Goal: Information Seeking & Learning: Stay updated

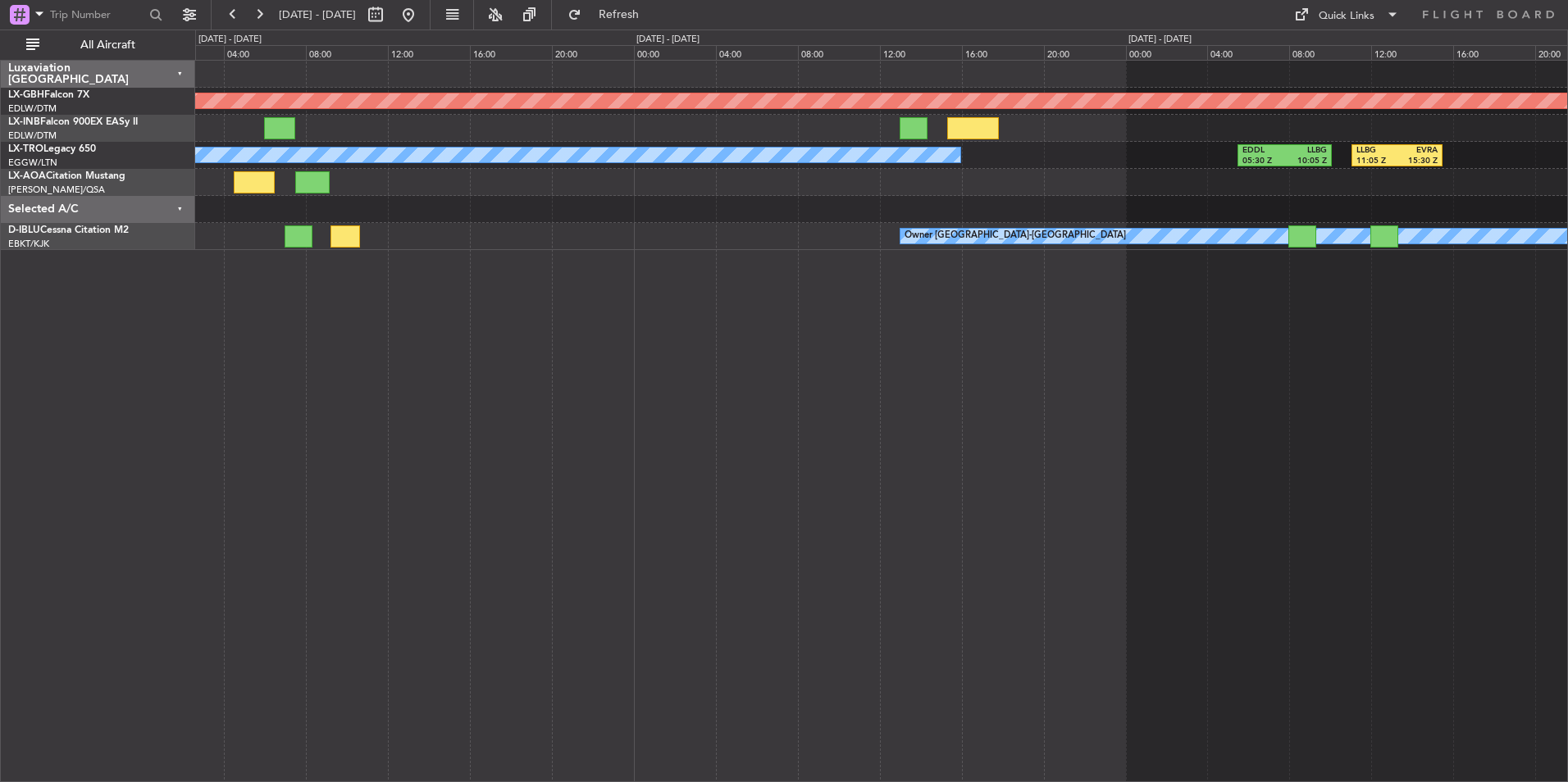
click at [235, 515] on div "Planned Maint Nurnberg A/C Unavailable EDDL 05:30 Z LLBG 10:05 Z LLBG 11:05 Z E…" at bounding box center [881, 421] width 1373 height 723
click at [691, 464] on div "Planned Maint Nurnberg A/C Unavailable EDDL 05:30 Z LLBG 10:05 Z LLBG 11:05 Z E…" at bounding box center [881, 421] width 1373 height 723
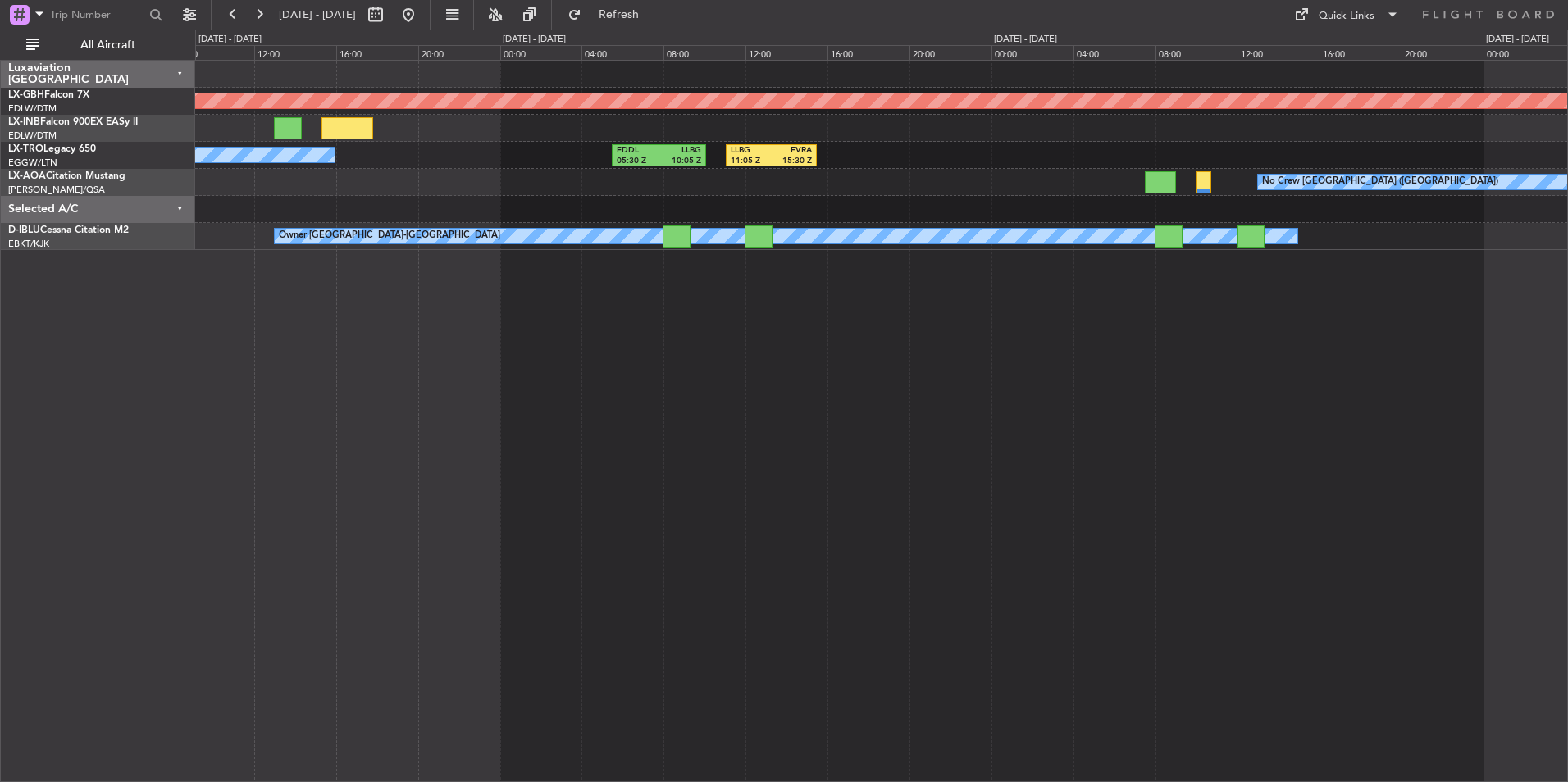
click at [776, 412] on div "Planned Maint Nurnberg A/C Unavailable EDDL 05:30 Z LLBG 10:05 Z LLBG 11:05 Z E…" at bounding box center [881, 421] width 1373 height 723
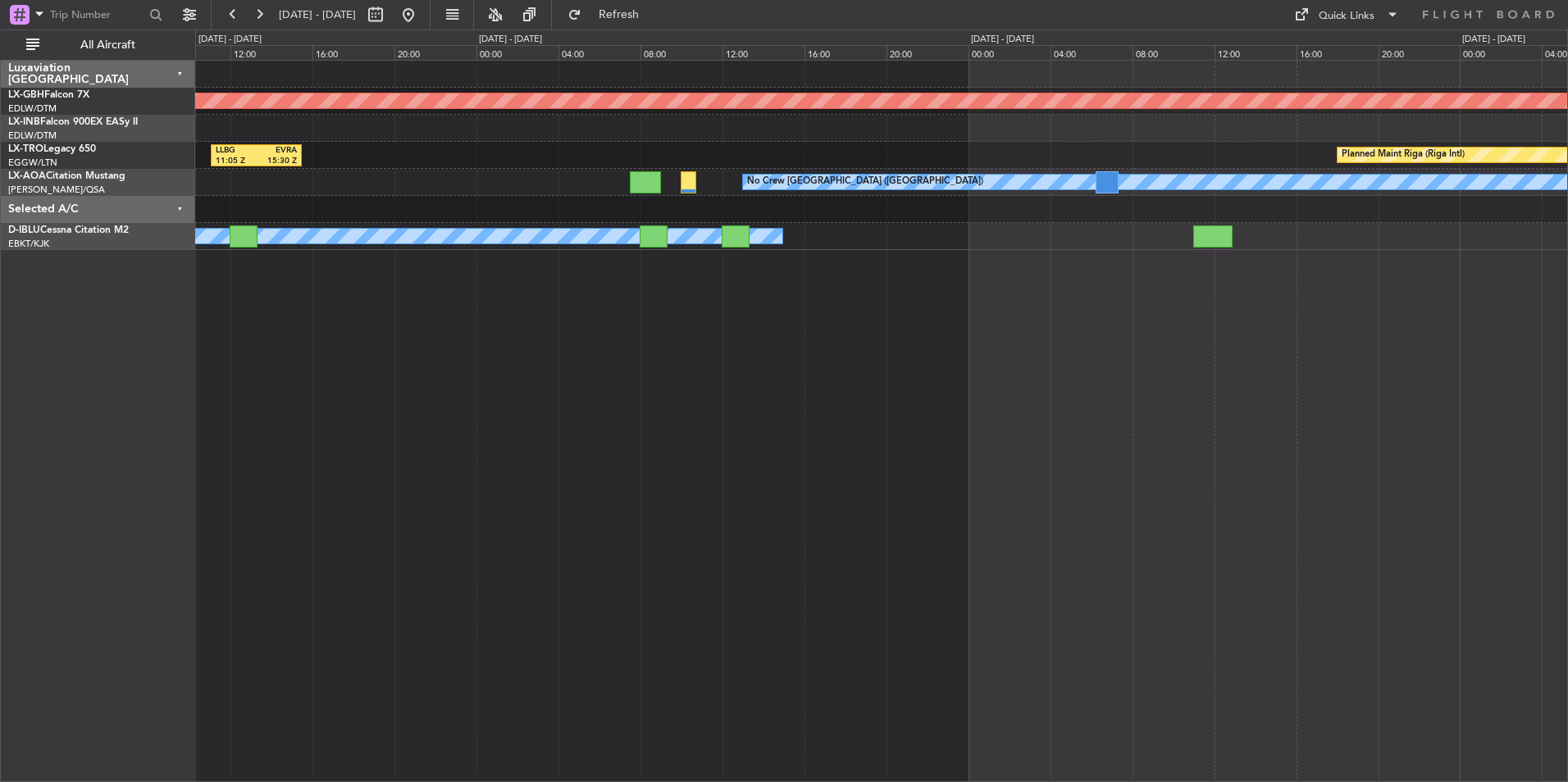
click at [970, 391] on div "Planned Maint Nurnberg LLBG 11:05 Z EVRA 15:30 Z Planned Maint [GEOGRAPHIC_DATA…" at bounding box center [881, 421] width 1373 height 723
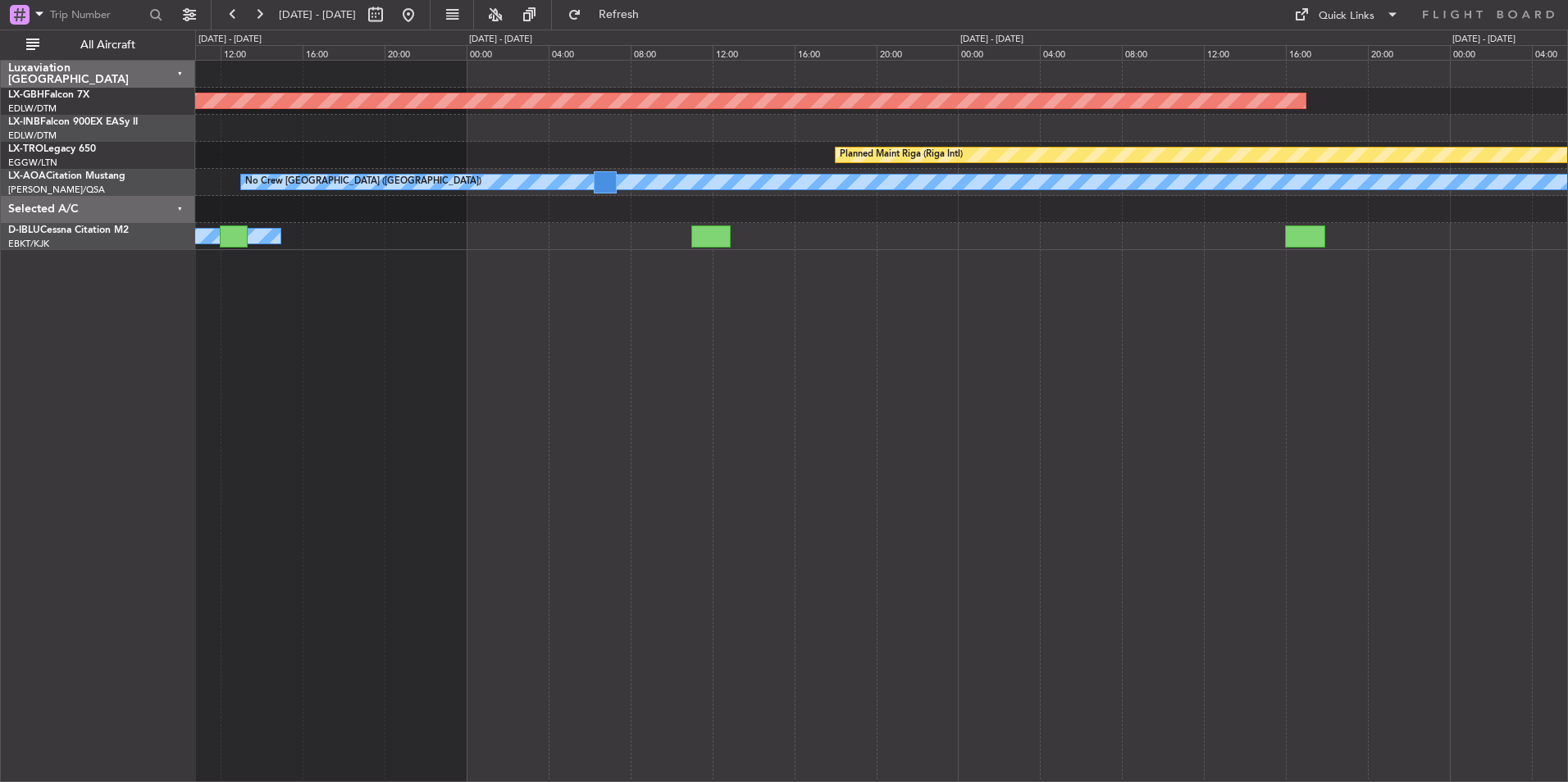
click at [1074, 381] on div "Planned Maint Nurnberg Planned Maint [GEOGRAPHIC_DATA] (Riga Intl) No Crew [GEO…" at bounding box center [881, 421] width 1373 height 723
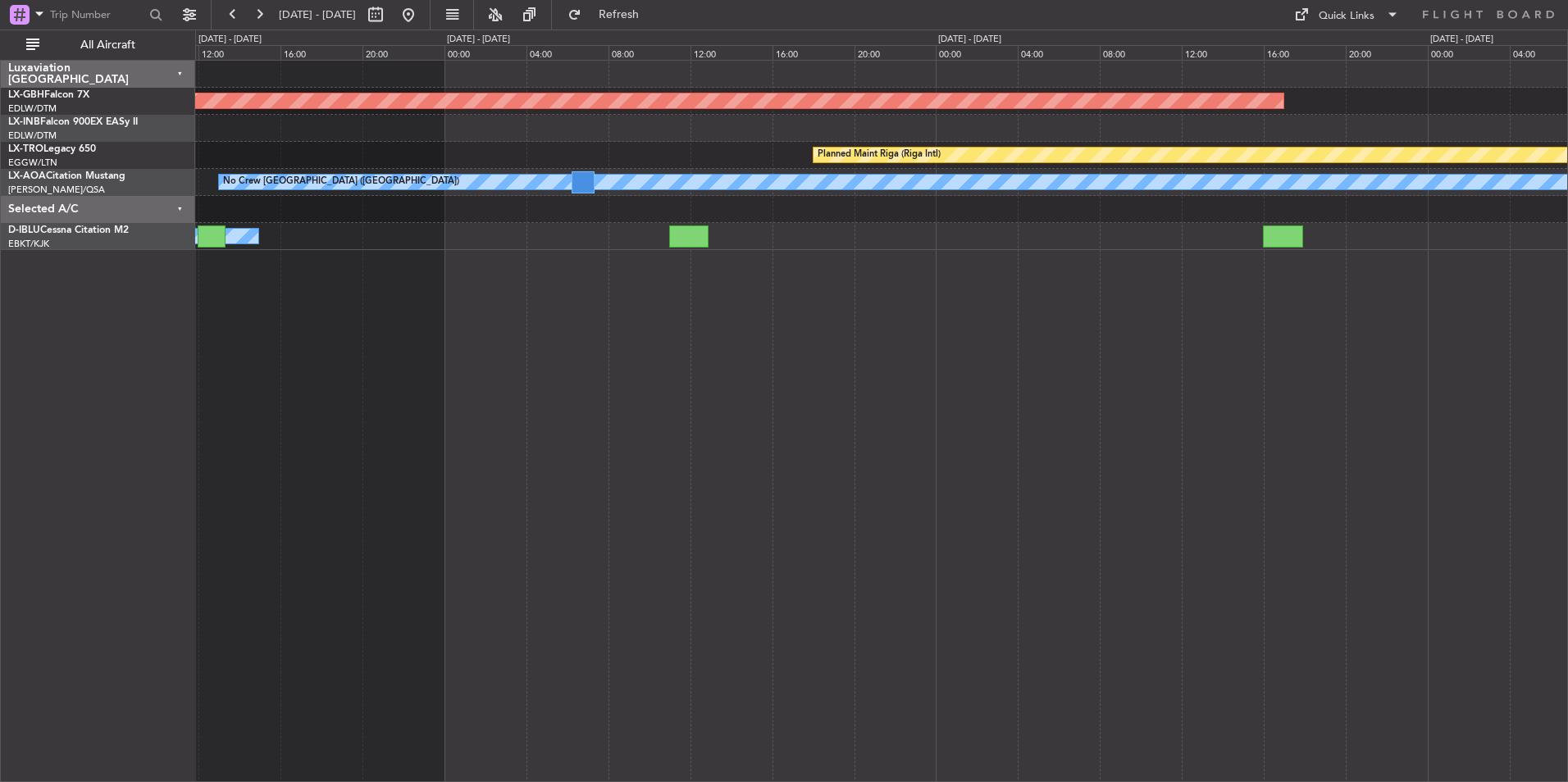
click at [1126, 387] on div "Planned Maint Nurnberg Planned Maint [GEOGRAPHIC_DATA] (Riga Intl) No Crew [GEO…" at bounding box center [881, 421] width 1373 height 723
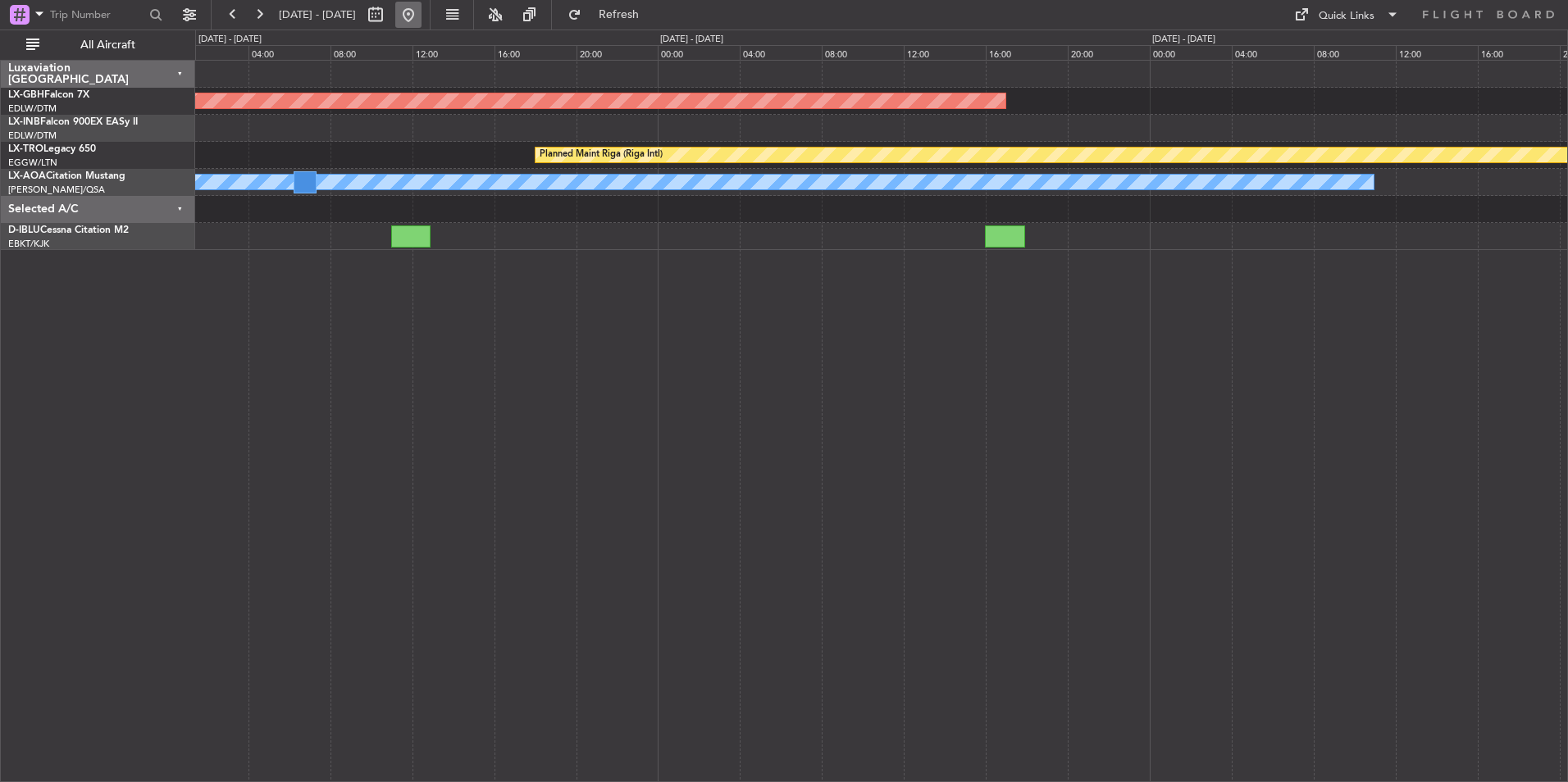
click at [422, 11] on button at bounding box center [408, 15] width 27 height 27
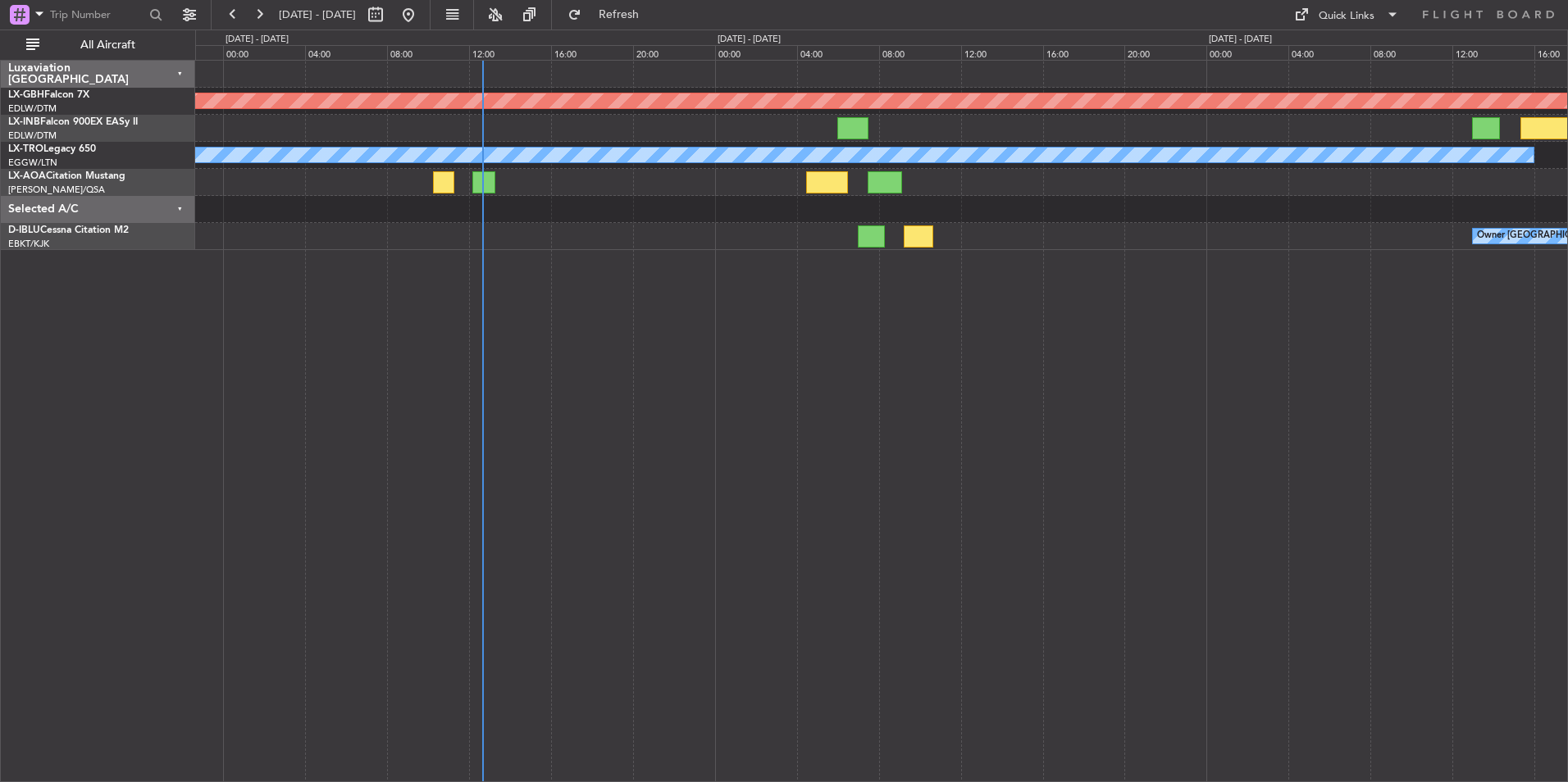
click at [874, 412] on div "Planned Maint Nurnberg EGLF 08:47 Z ORER 13:51 Z A/C Unavailable EDDL 05:30 Z L…" at bounding box center [881, 421] width 1373 height 723
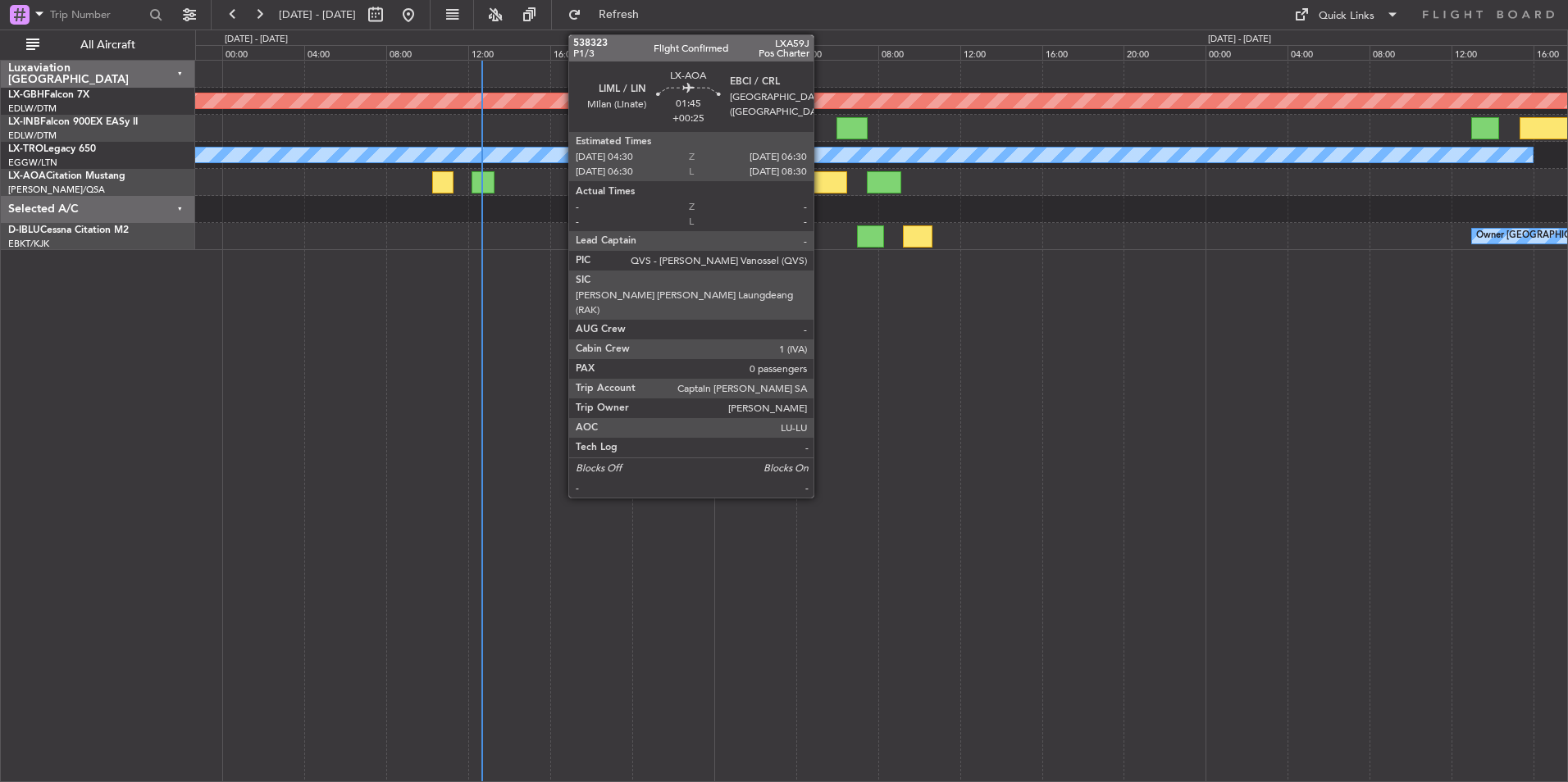
click at [821, 180] on div at bounding box center [826, 183] width 41 height 22
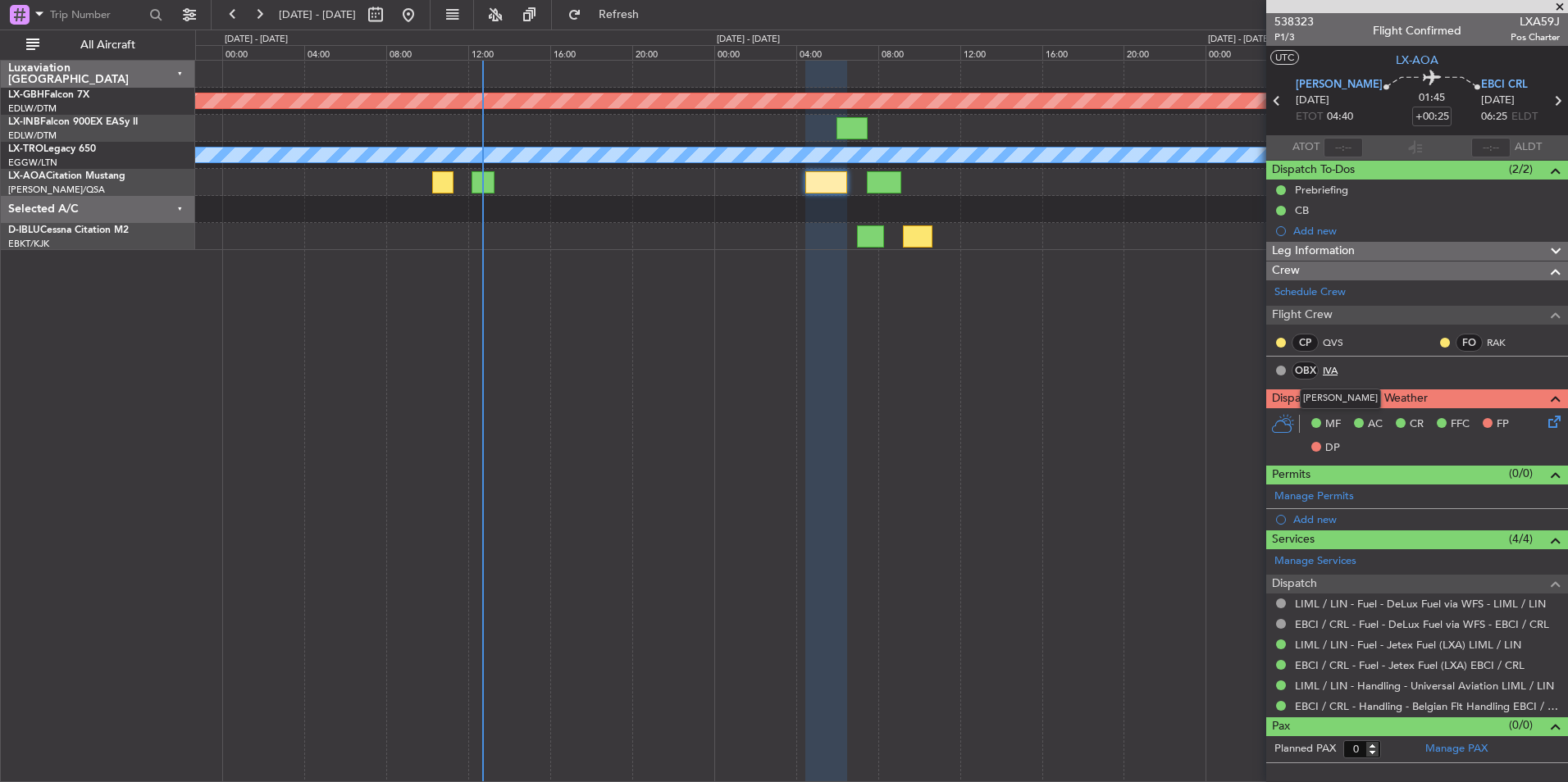
click at [1331, 368] on link "IVA" at bounding box center [1341, 370] width 37 height 15
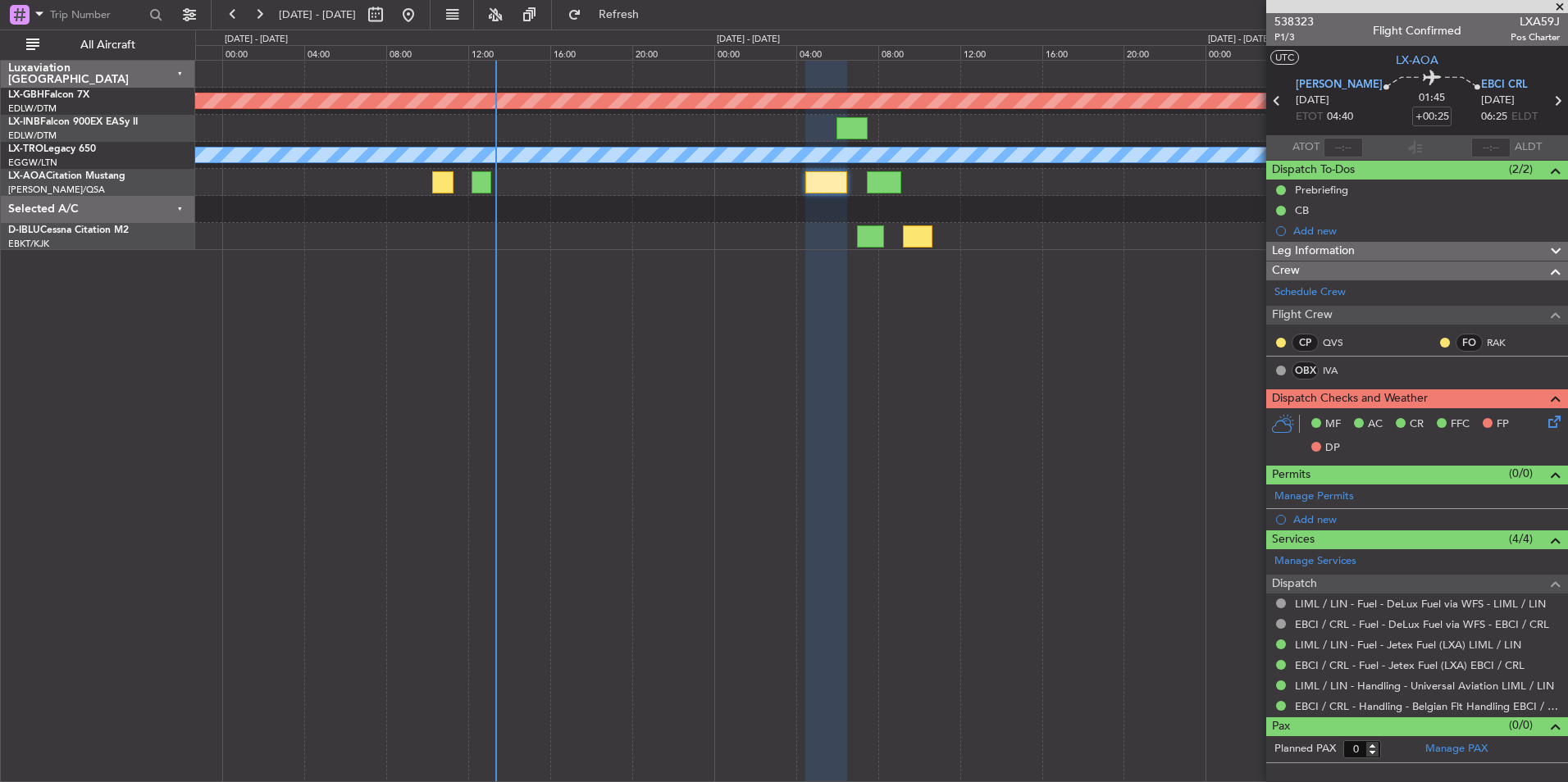
click at [1563, 9] on span at bounding box center [1559, 7] width 16 height 15
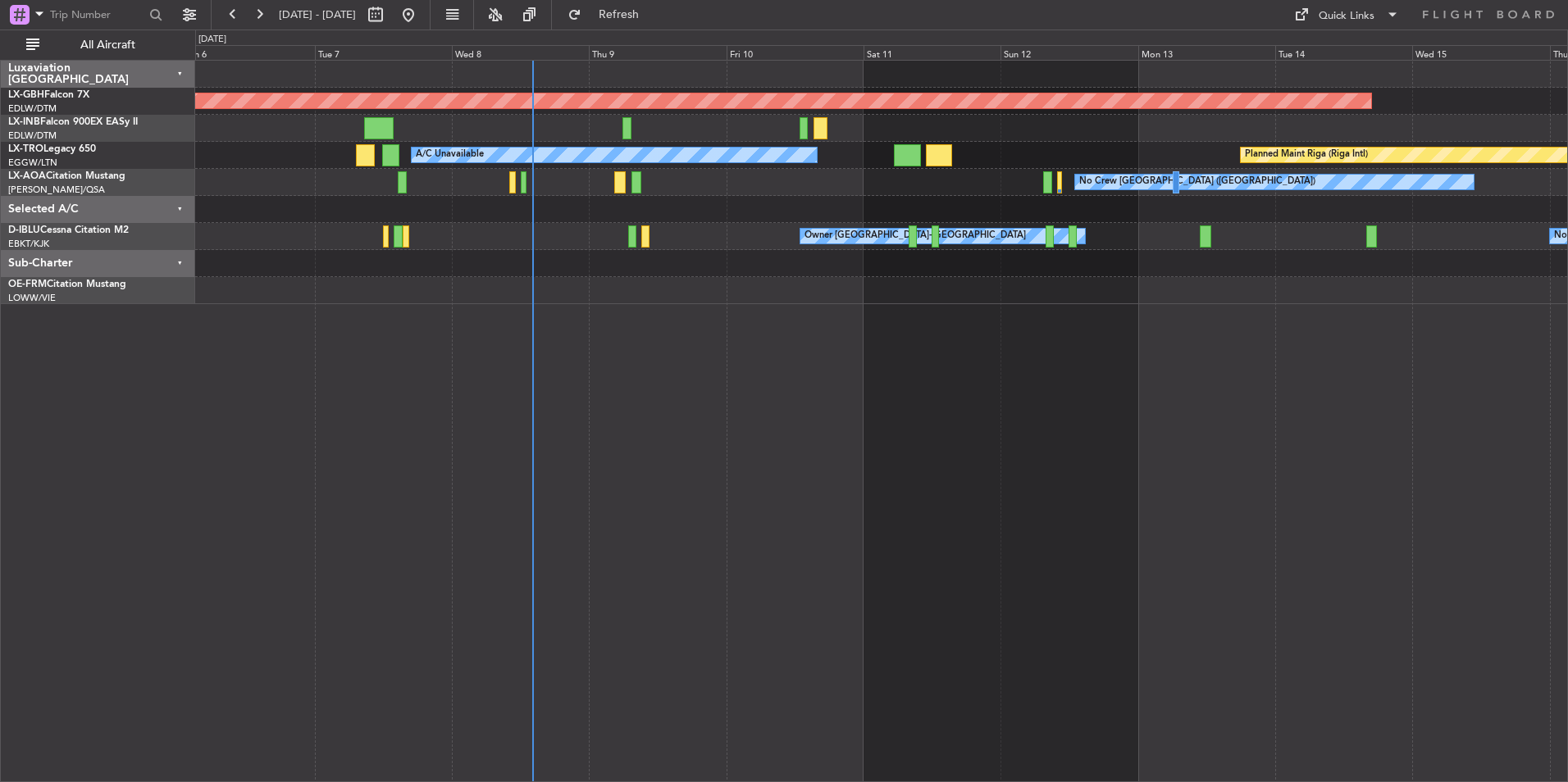
click at [1017, 399] on div "Planned Maint Nurnberg A/C Unavailable Planned Maint Riga (Riga Intl) No Crew C…" at bounding box center [881, 421] width 1373 height 723
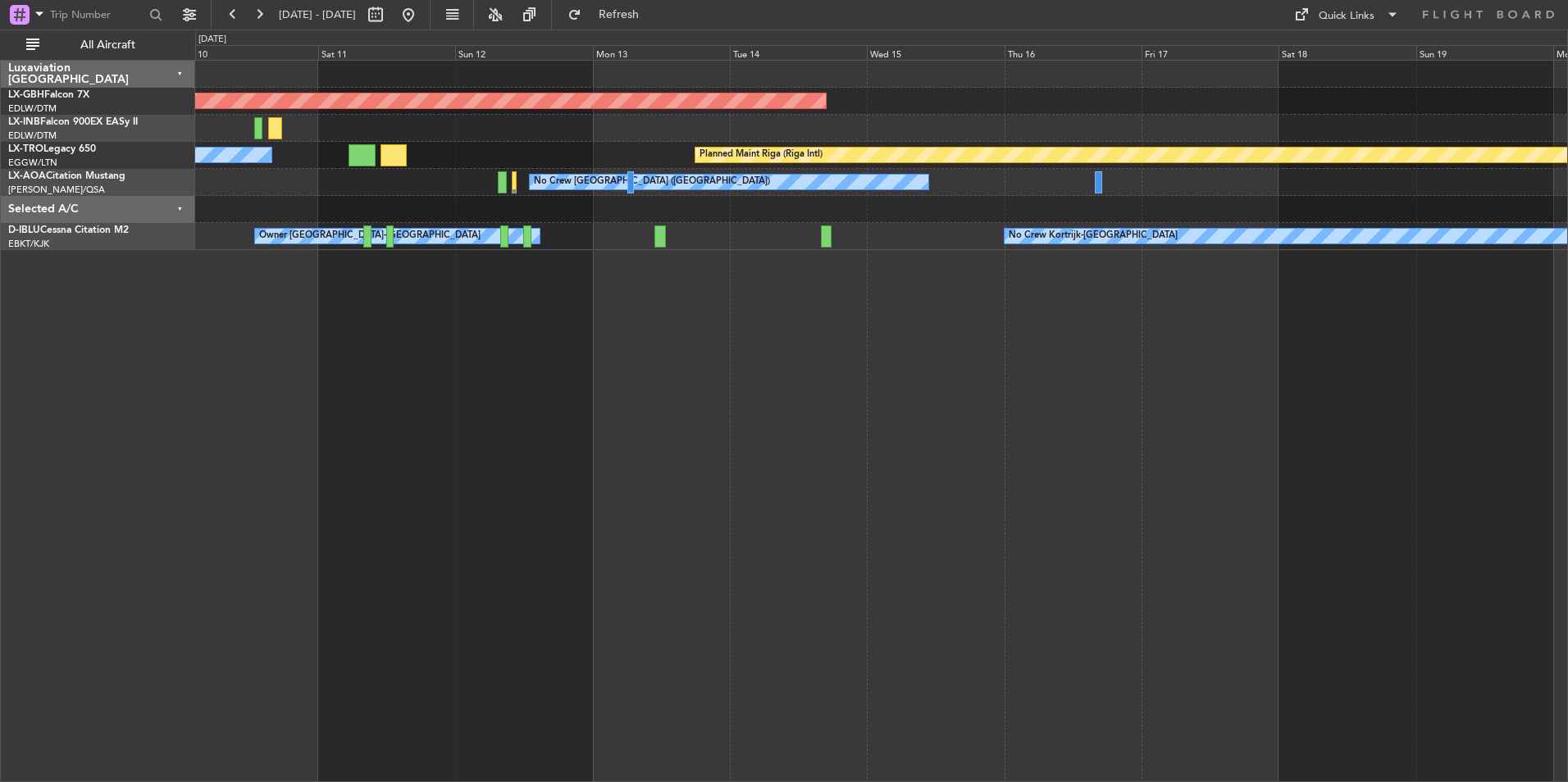
click at [944, 492] on div "Planned Maint Nurnberg Planned Maint Riga (Riga Intl) A/C Unavailable No Crew C…" at bounding box center [881, 421] width 1373 height 723
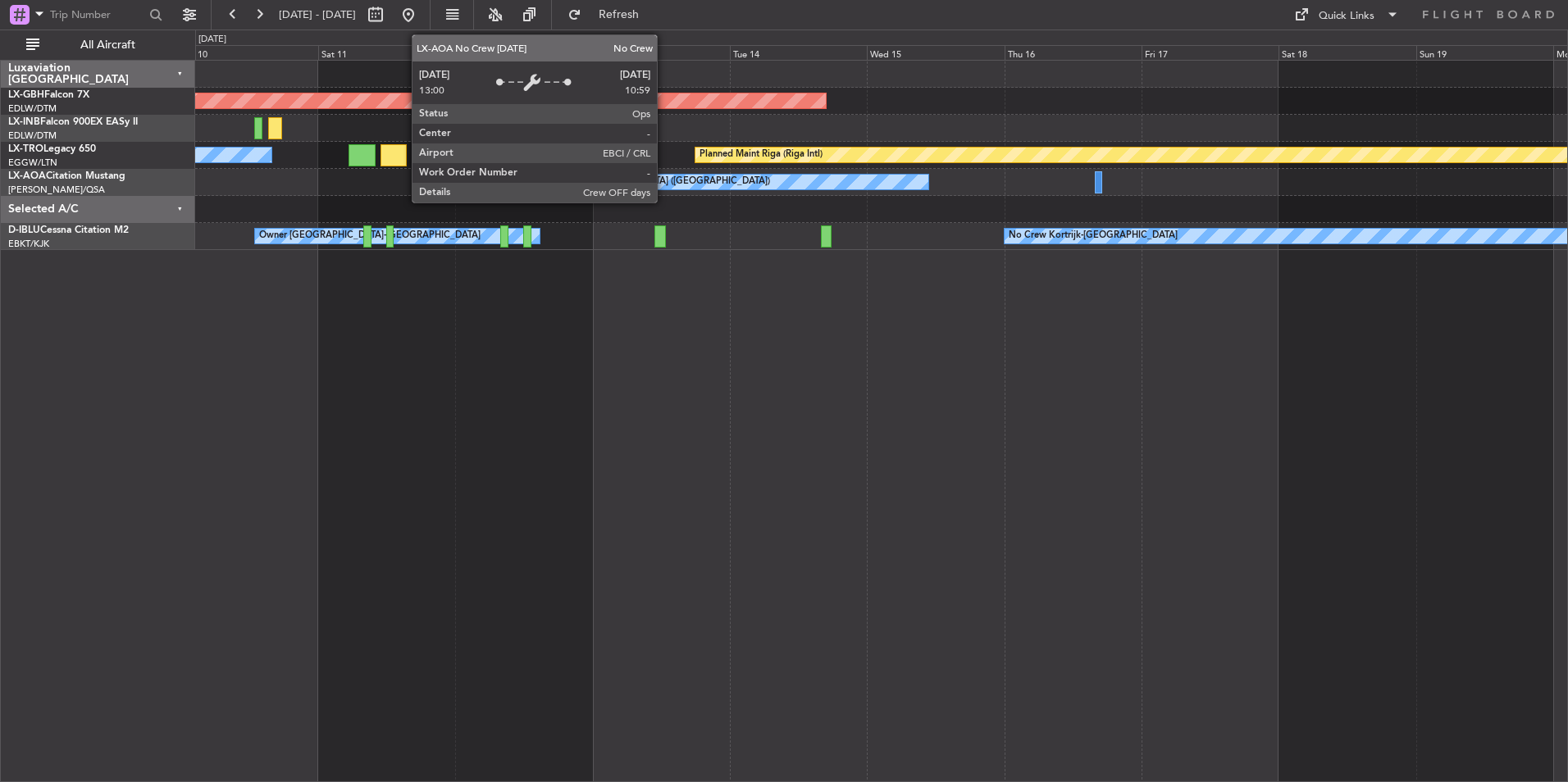
click at [665, 181] on div "No Crew [GEOGRAPHIC_DATA] ([GEOGRAPHIC_DATA])" at bounding box center [652, 182] width 236 height 25
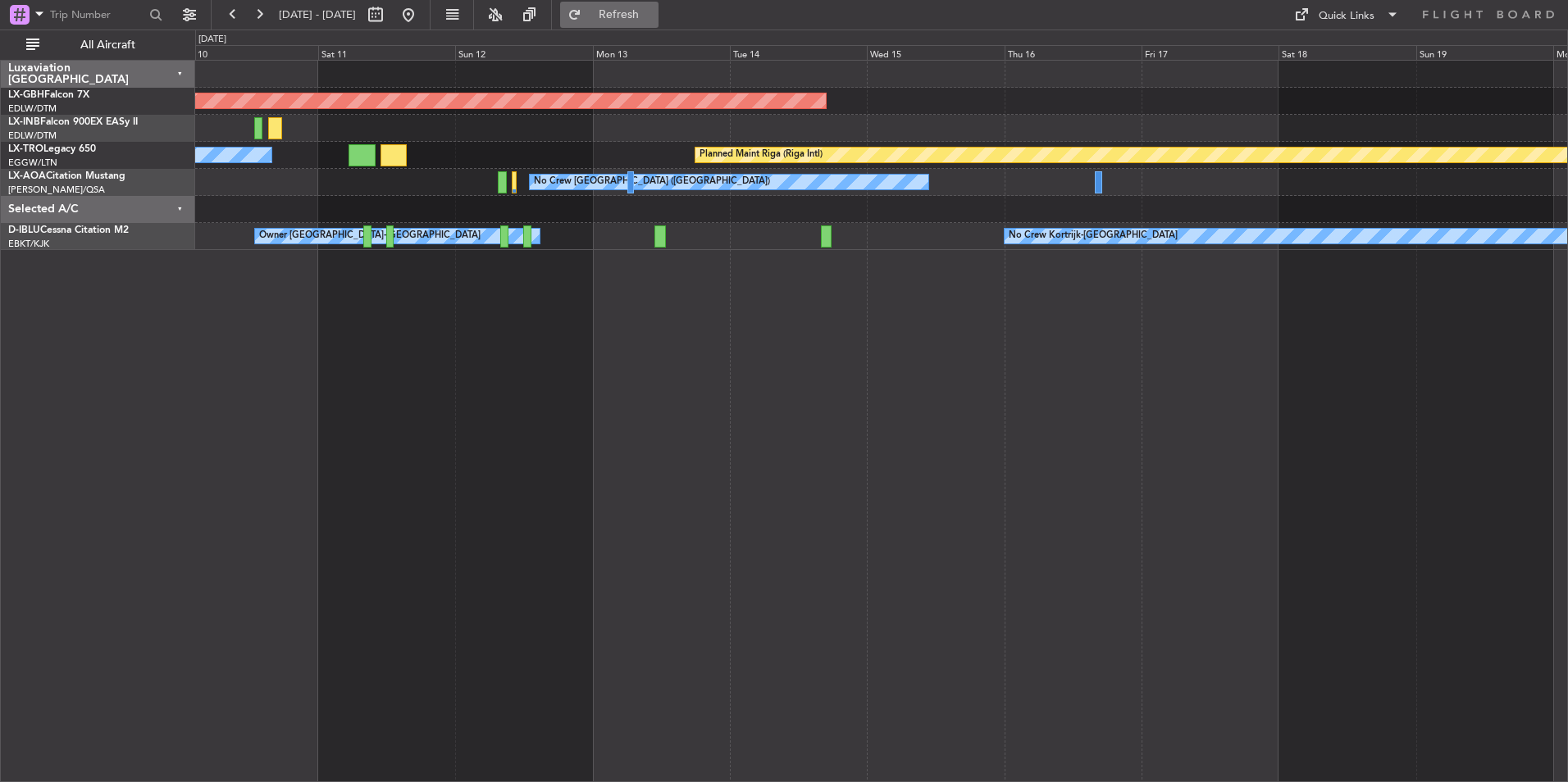
click at [642, 8] on button "Refresh" at bounding box center [609, 15] width 99 height 27
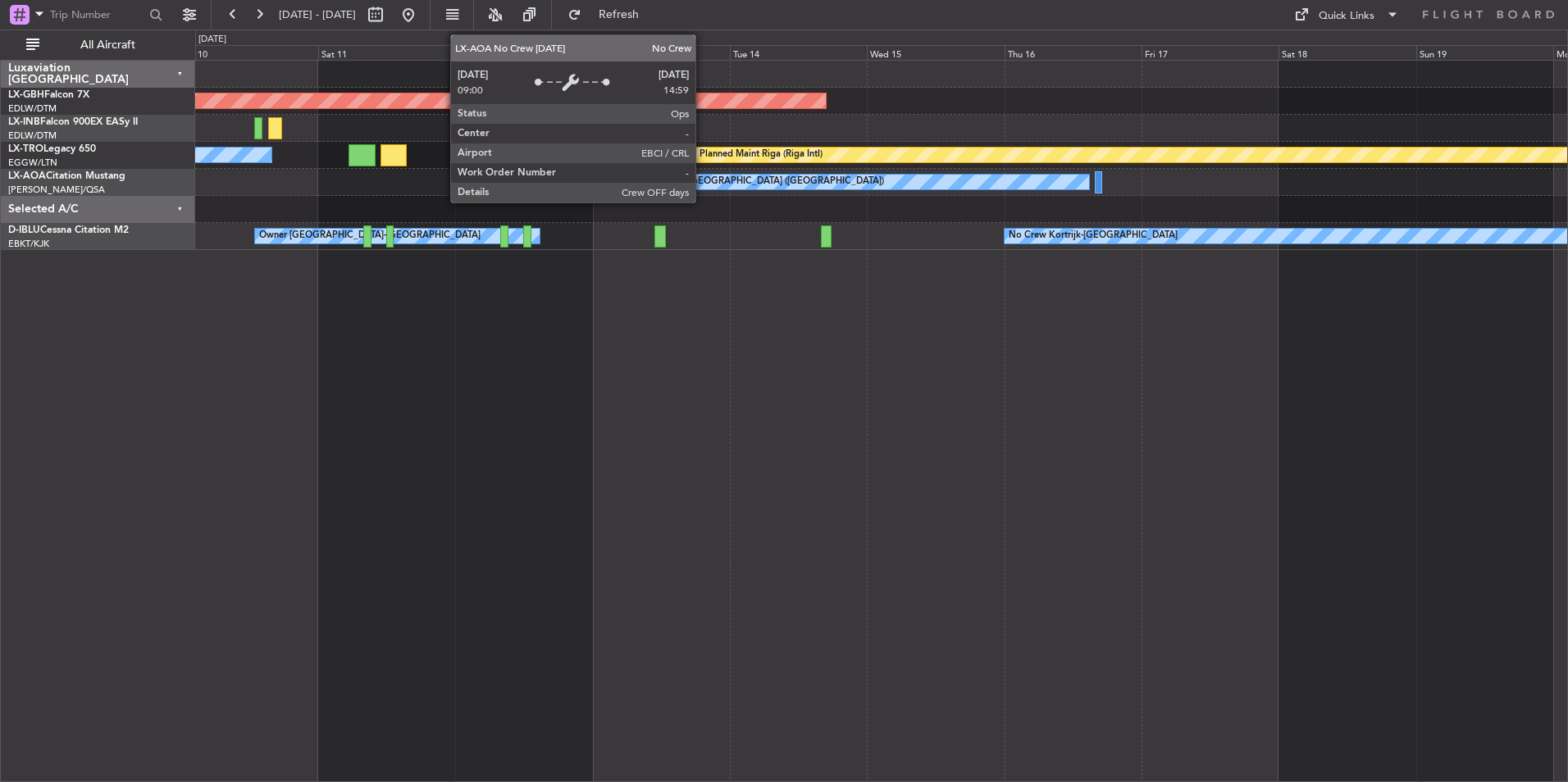
click at [703, 179] on div "No Crew [GEOGRAPHIC_DATA] ([GEOGRAPHIC_DATA])" at bounding box center [766, 182] width 236 height 25
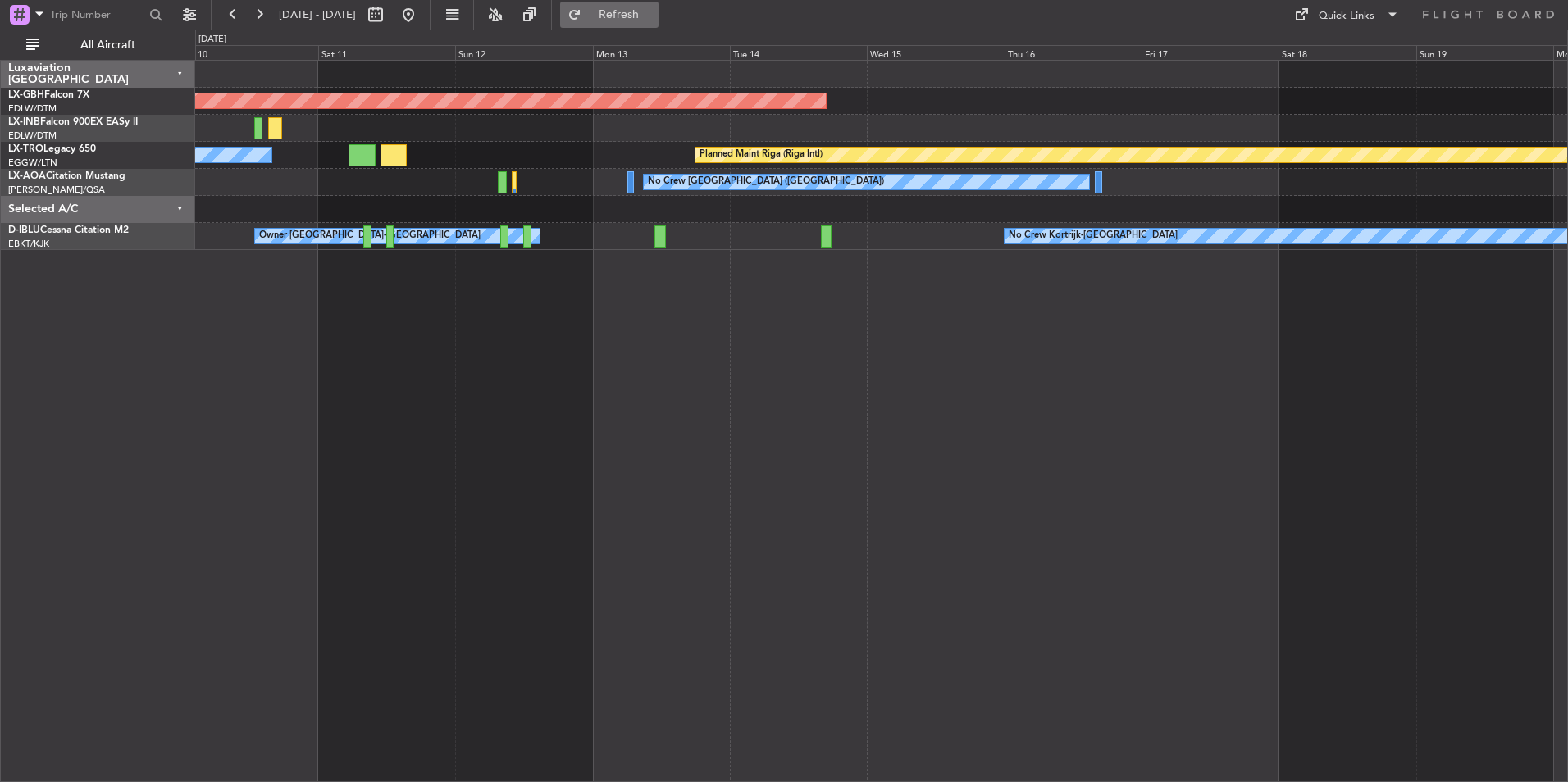
click at [653, 12] on span "Refresh" at bounding box center [619, 15] width 69 height 11
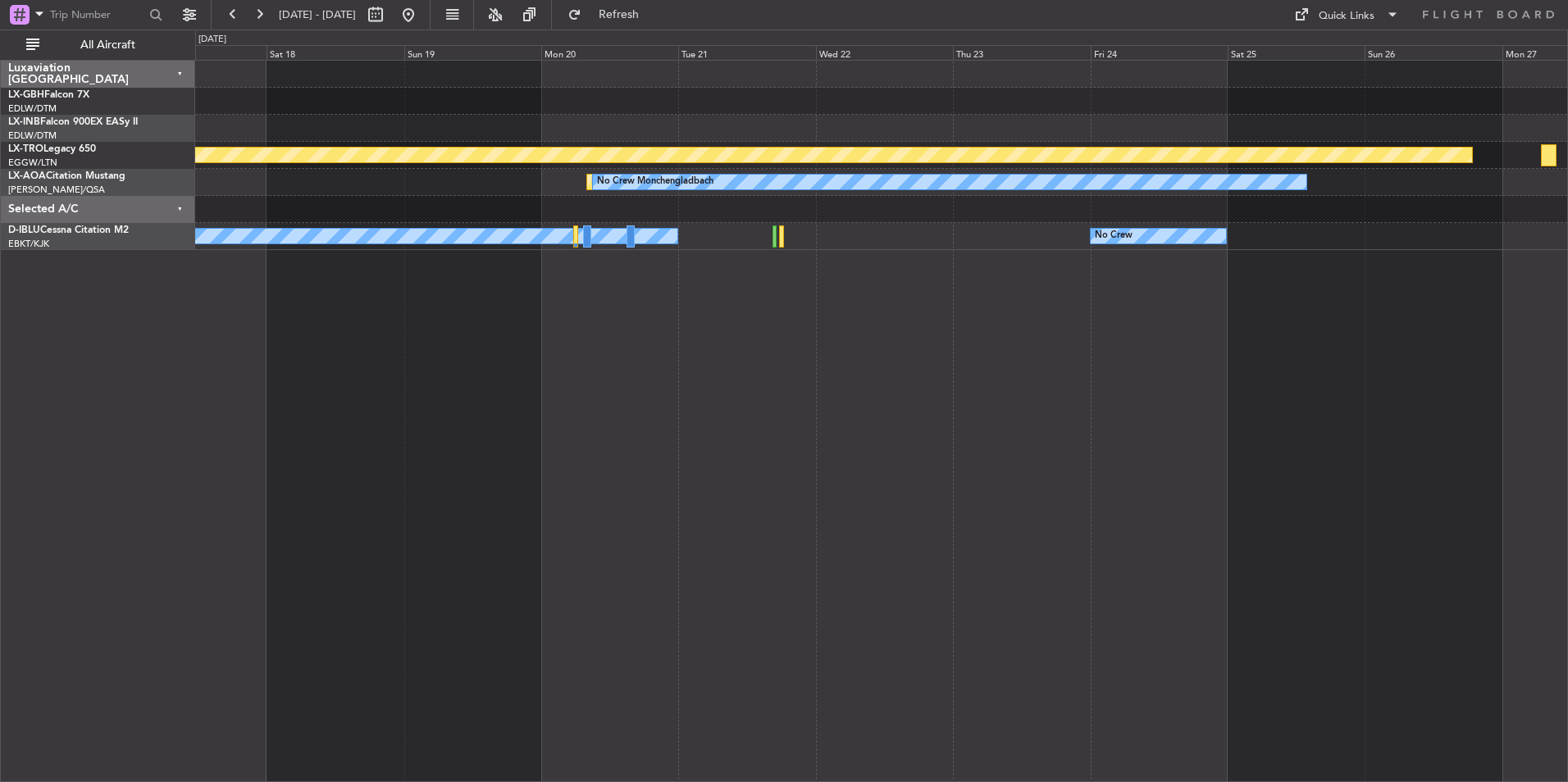
click at [379, 430] on div "Planned Maint Riga (Riga Intl) Planned Maint Monchengladbach No Crew Monchengla…" at bounding box center [881, 421] width 1373 height 723
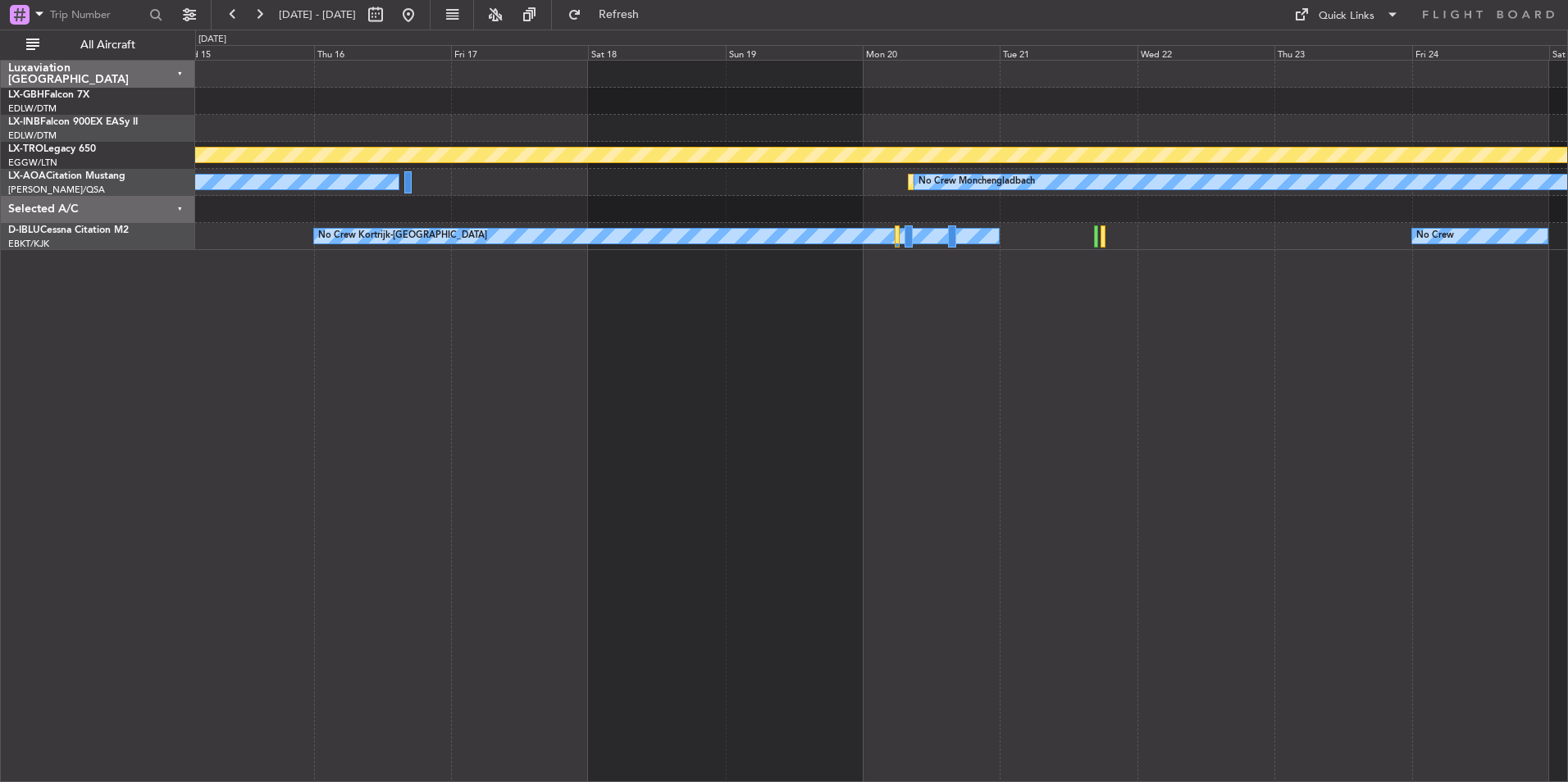
click at [798, 446] on div "Planned Maint Nurnberg Planned Maint Riga (Riga Intl) Planned Maint Monchenglad…" at bounding box center [881, 421] width 1373 height 723
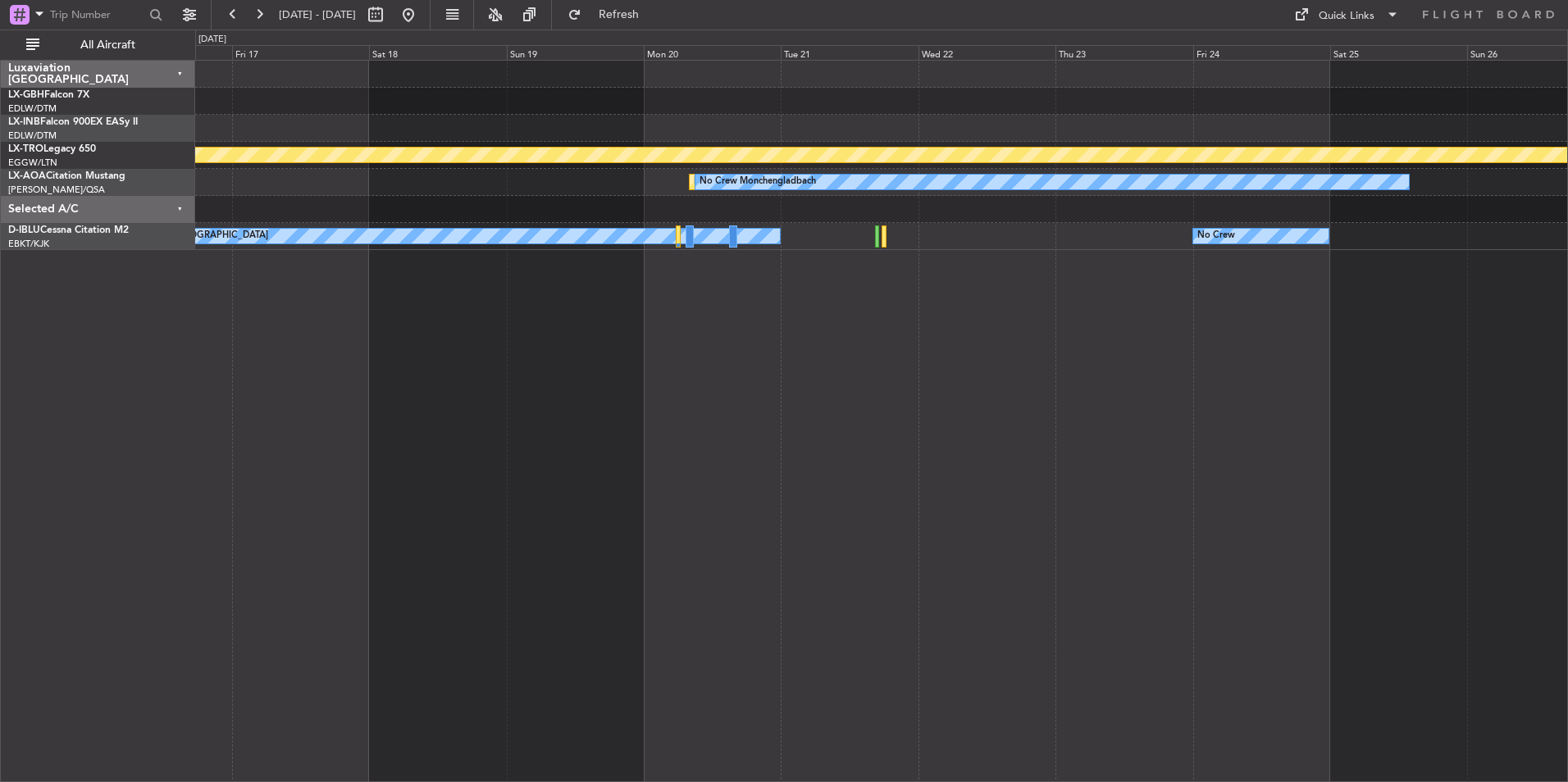
click at [1117, 575] on div "Planned Maint Nurnberg Planned Maint Riga (Riga Intl) Planned Maint Monchenglad…" at bounding box center [881, 421] width 1373 height 723
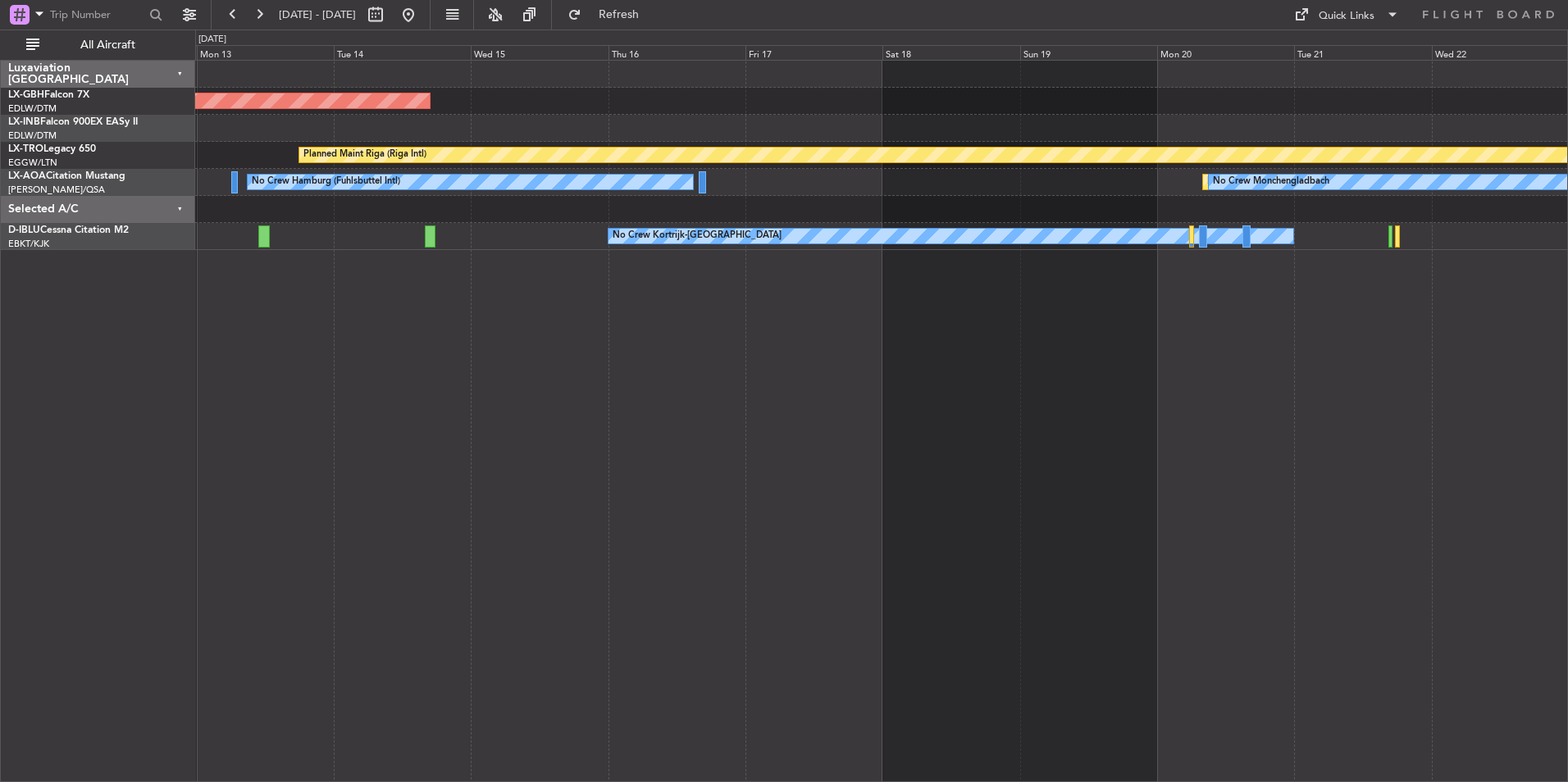
click at [1374, 353] on div "Planned Maint Nurnberg Planned Maint Riga (Riga Intl) A/C Unavailable Planned M…" at bounding box center [881, 421] width 1373 height 723
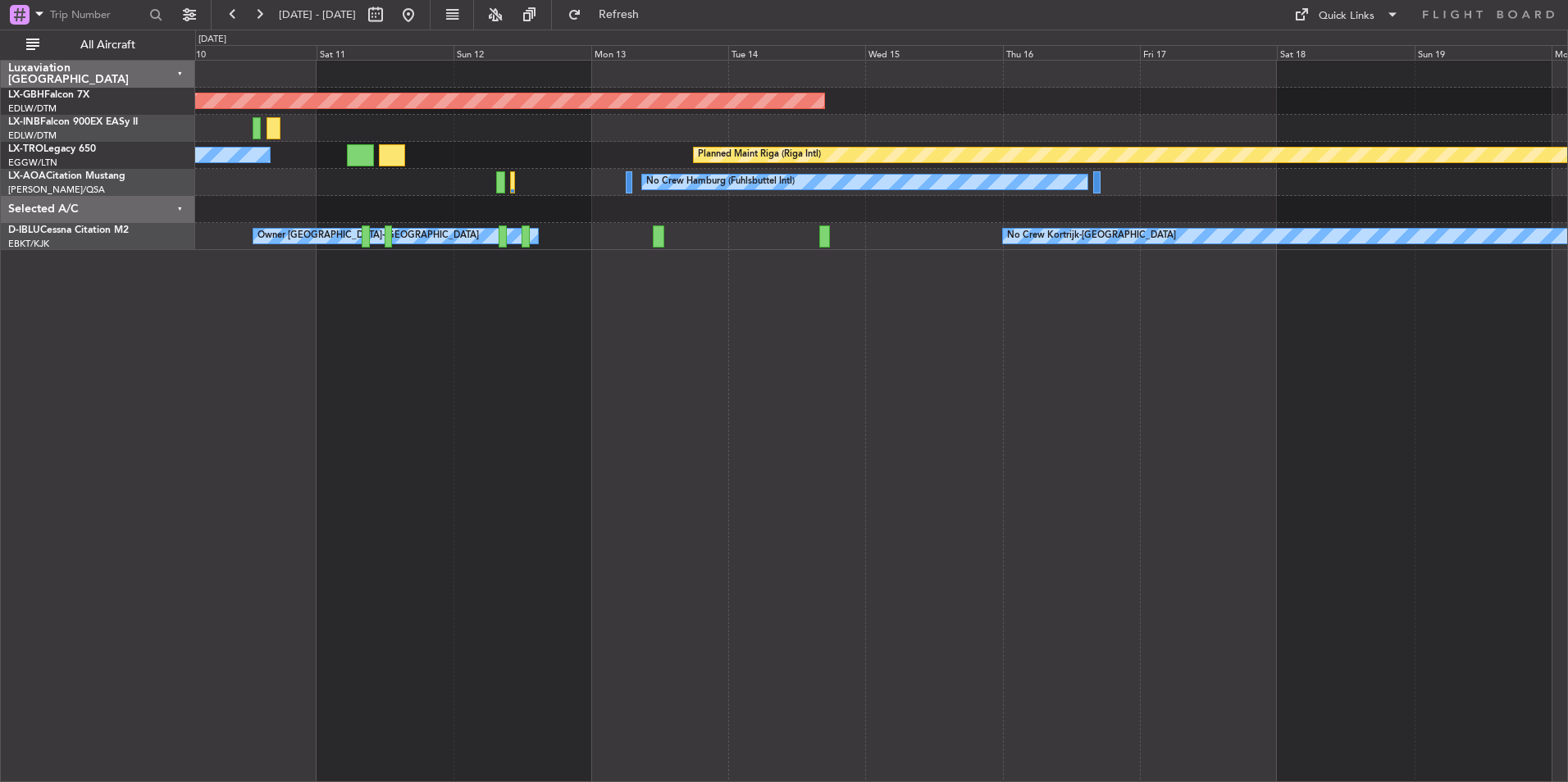
click at [1011, 423] on div "Planned Maint Nurnberg Planned Maint Riga (Riga Intl) A/C Unavailable No Crew H…" at bounding box center [881, 421] width 1373 height 723
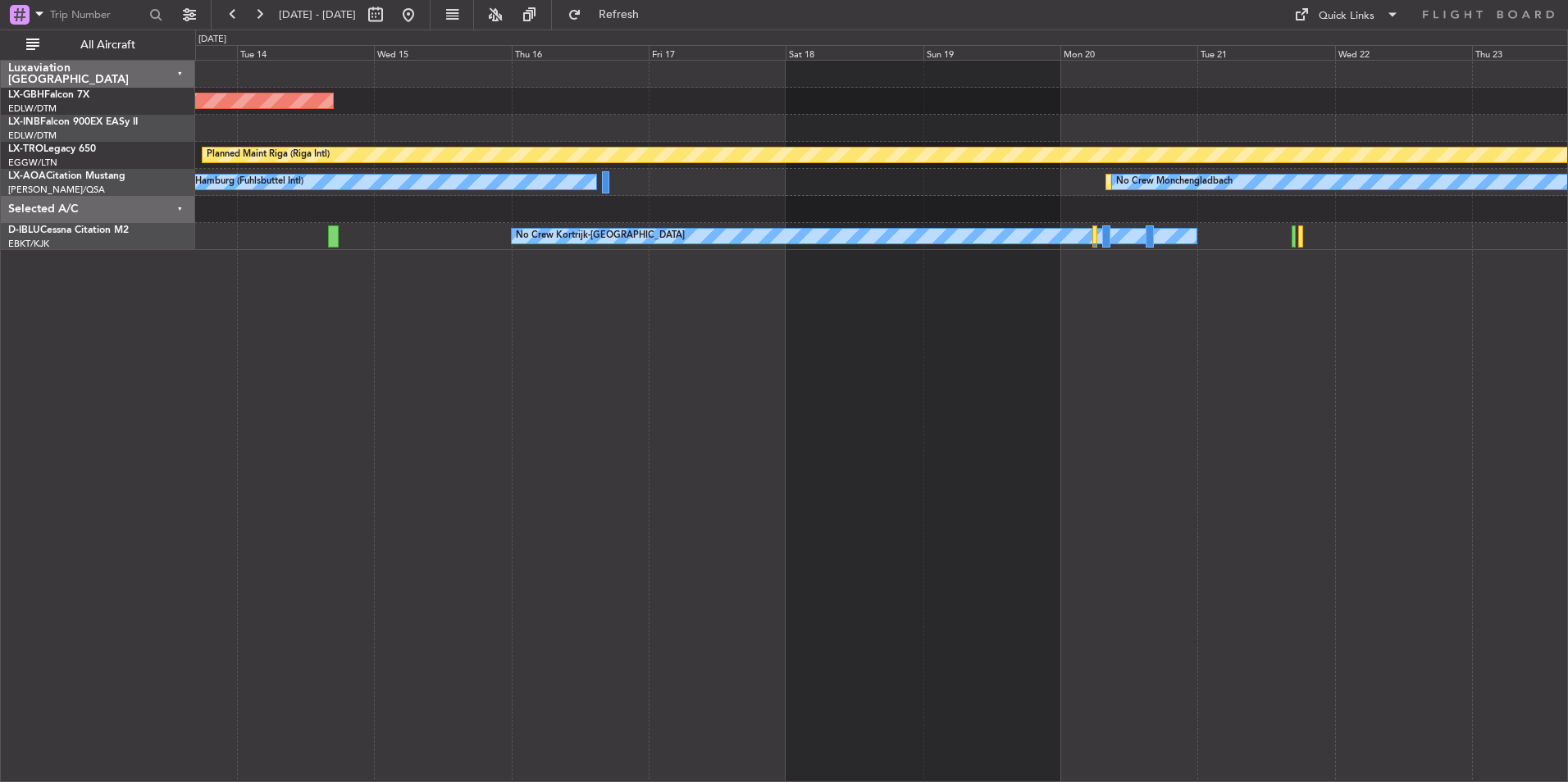
click at [714, 512] on div "Planned Maint Nurnberg Planned Maint Riga (Riga Intl) No Crew Hamburg (Fuhlsbut…" at bounding box center [881, 421] width 1373 height 723
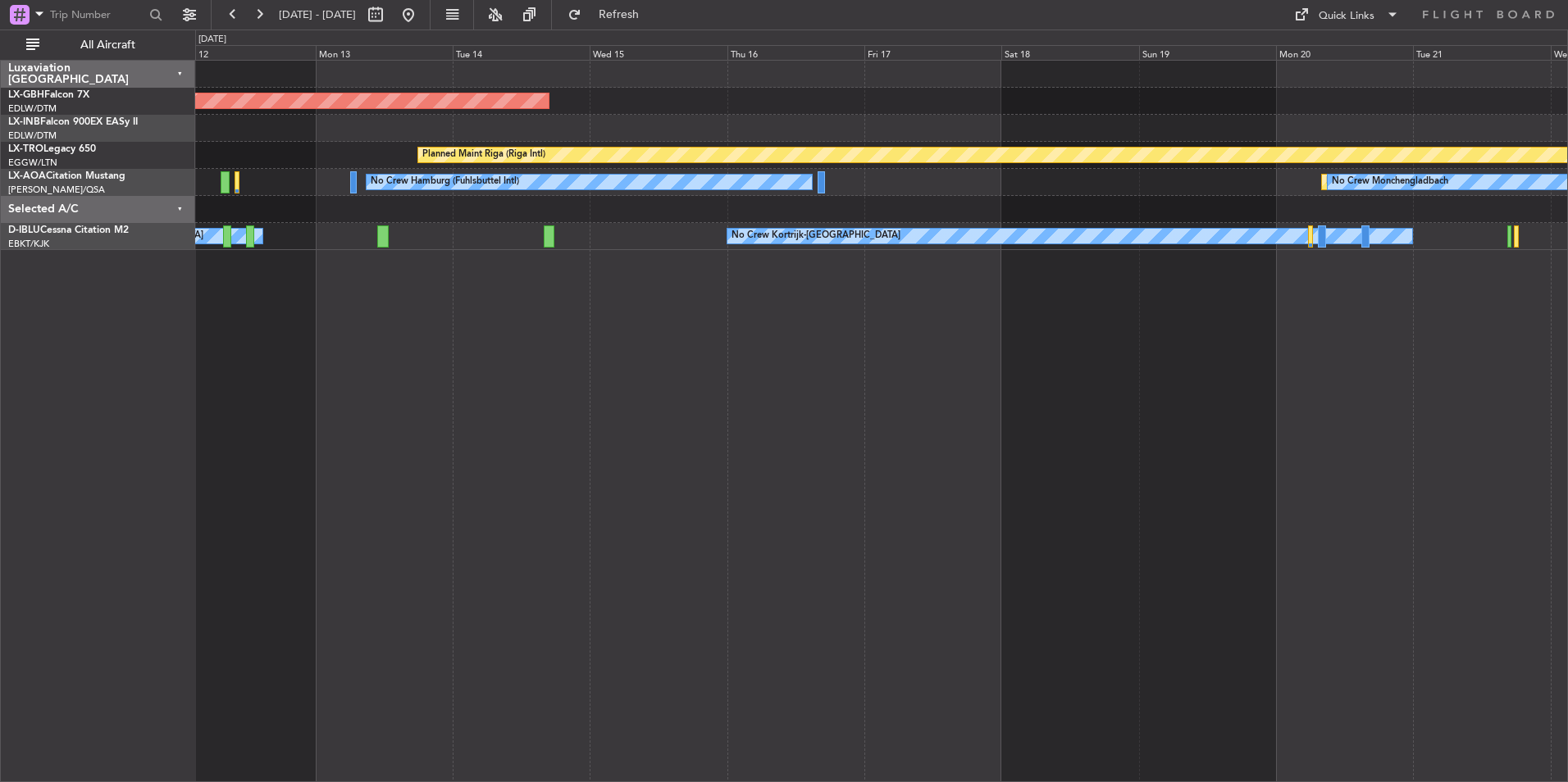
click at [767, 425] on div "Planned Maint Nurnberg Planned Maint Riga (Riga Intl) A/C Unavailable No Crew H…" at bounding box center [881, 421] width 1373 height 723
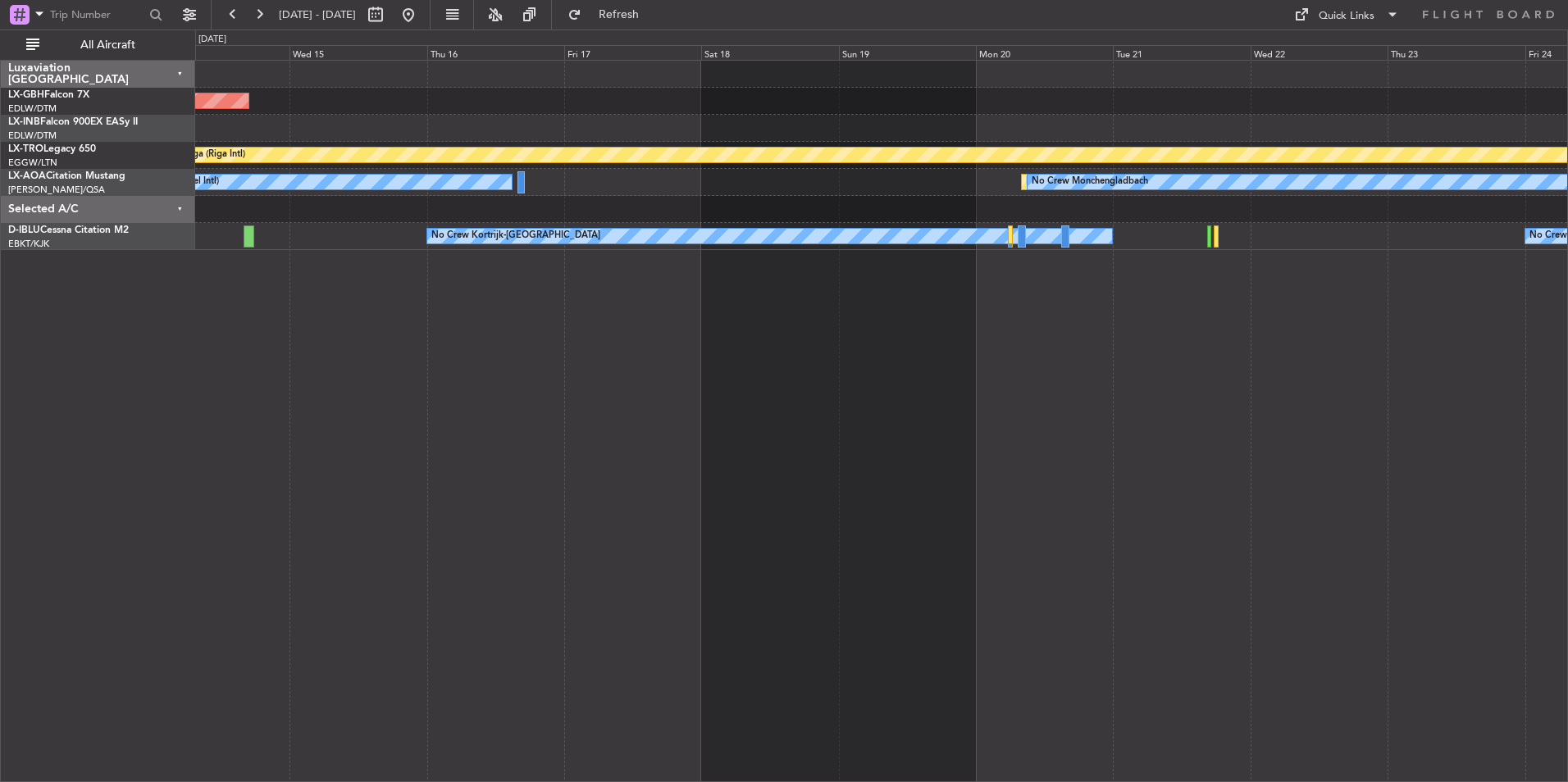
click at [1094, 449] on div "Planned Maint Nurnberg Planned Maint Riga (Riga Intl) Planned Maint Monchenglad…" at bounding box center [881, 421] width 1373 height 723
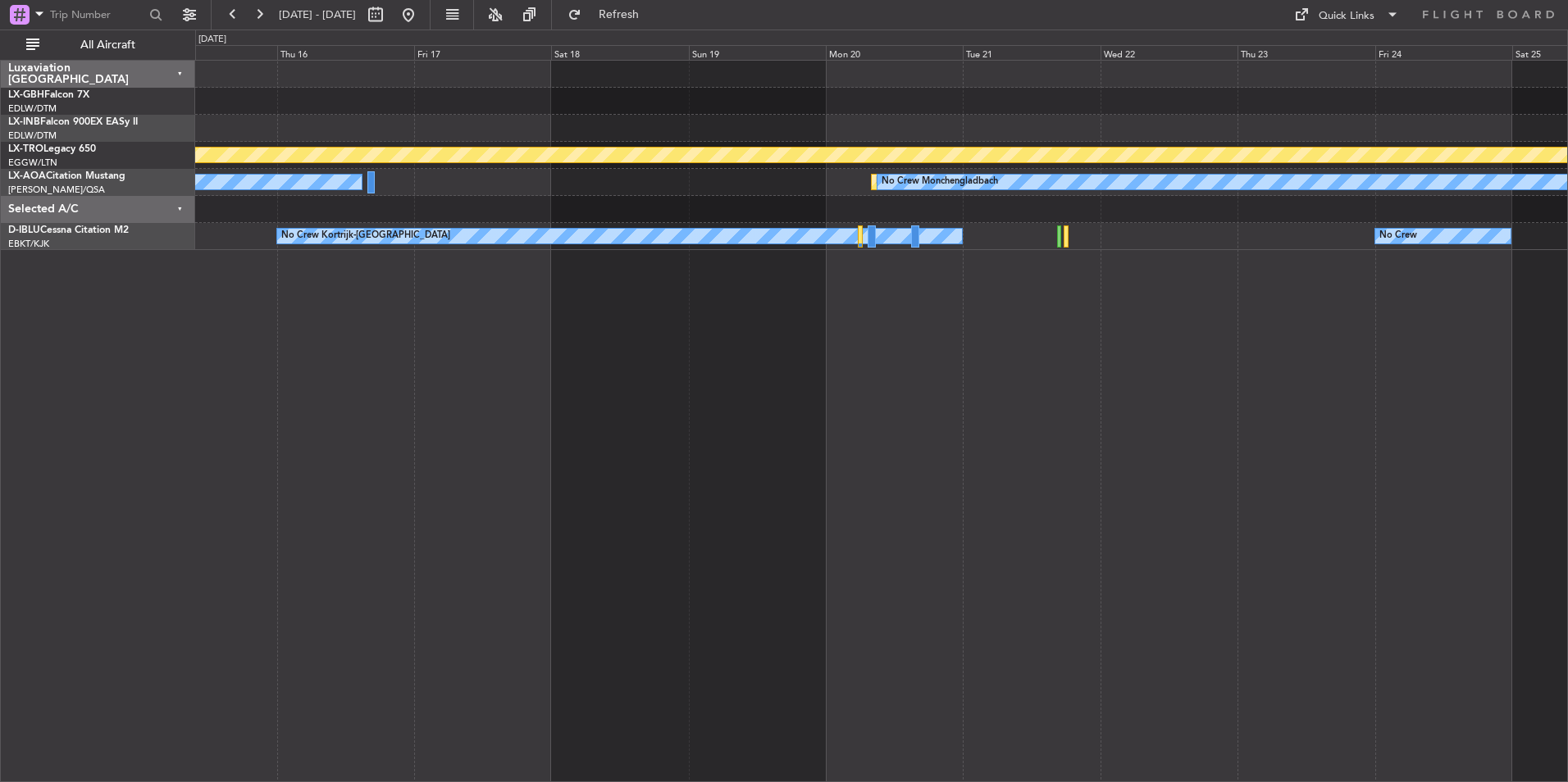
click at [1208, 480] on div "Planned Maint Nurnberg Planned Maint Riga (Riga Intl) Planned Maint Monchenglad…" at bounding box center [881, 421] width 1373 height 723
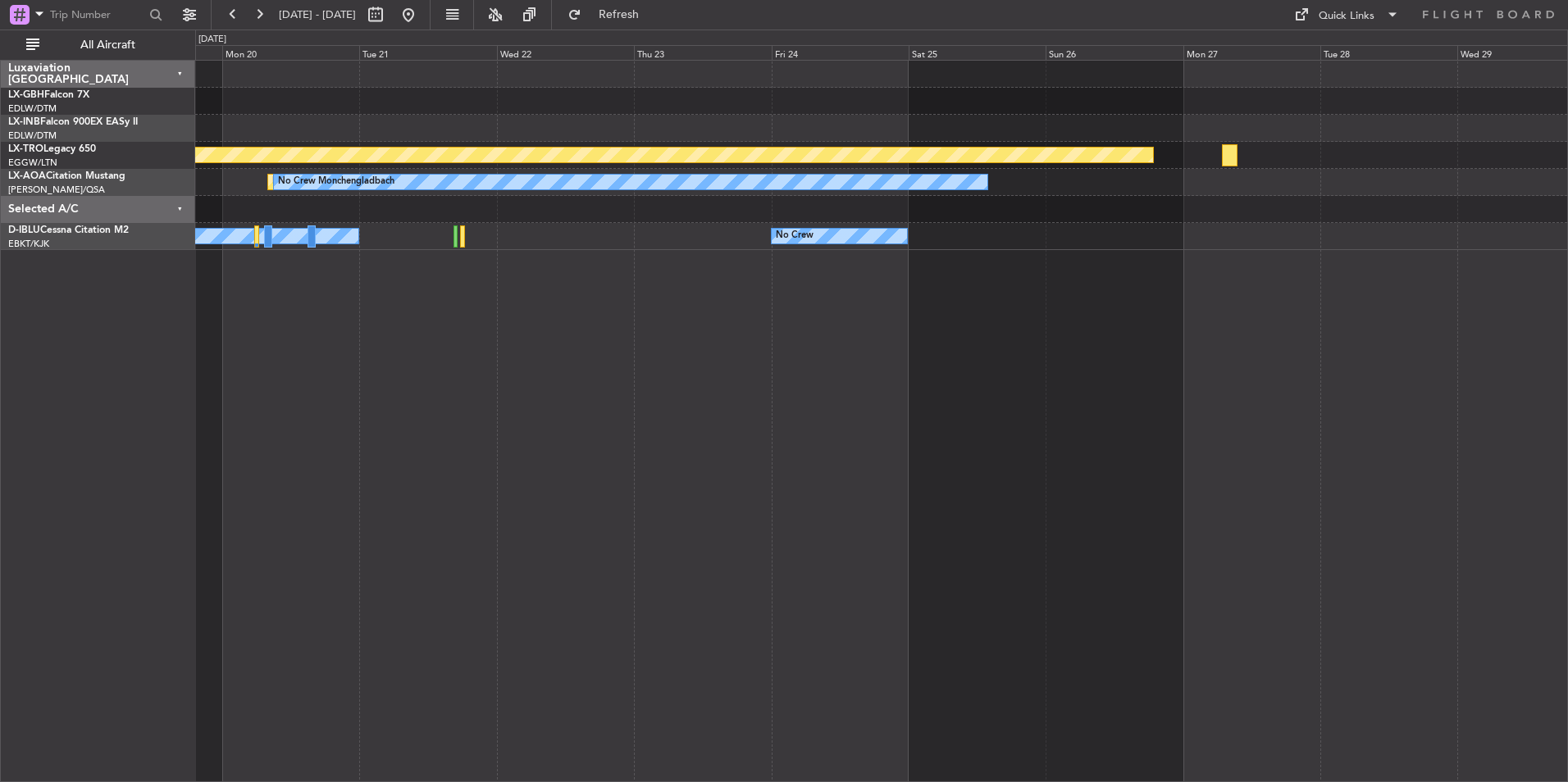
click at [824, 445] on div "Planned Maint Riga (Riga Intl) Planned Maint Monchengladbach No Crew Monchengla…" at bounding box center [881, 421] width 1373 height 723
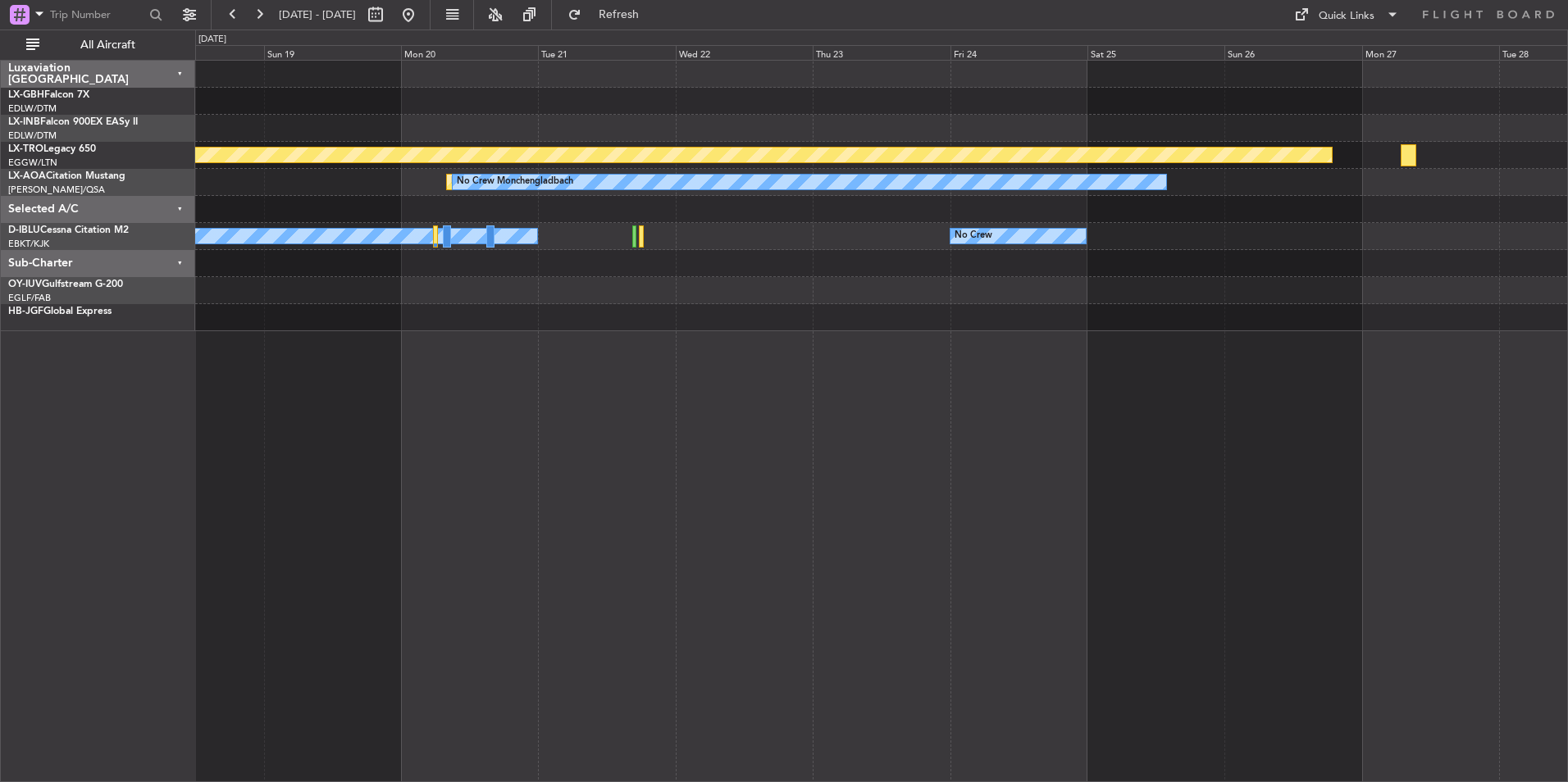
click at [1485, 571] on div "Planned Maint Riga (Riga Intl) Planned Maint Monchengladbach No Crew Monchengla…" at bounding box center [881, 421] width 1373 height 723
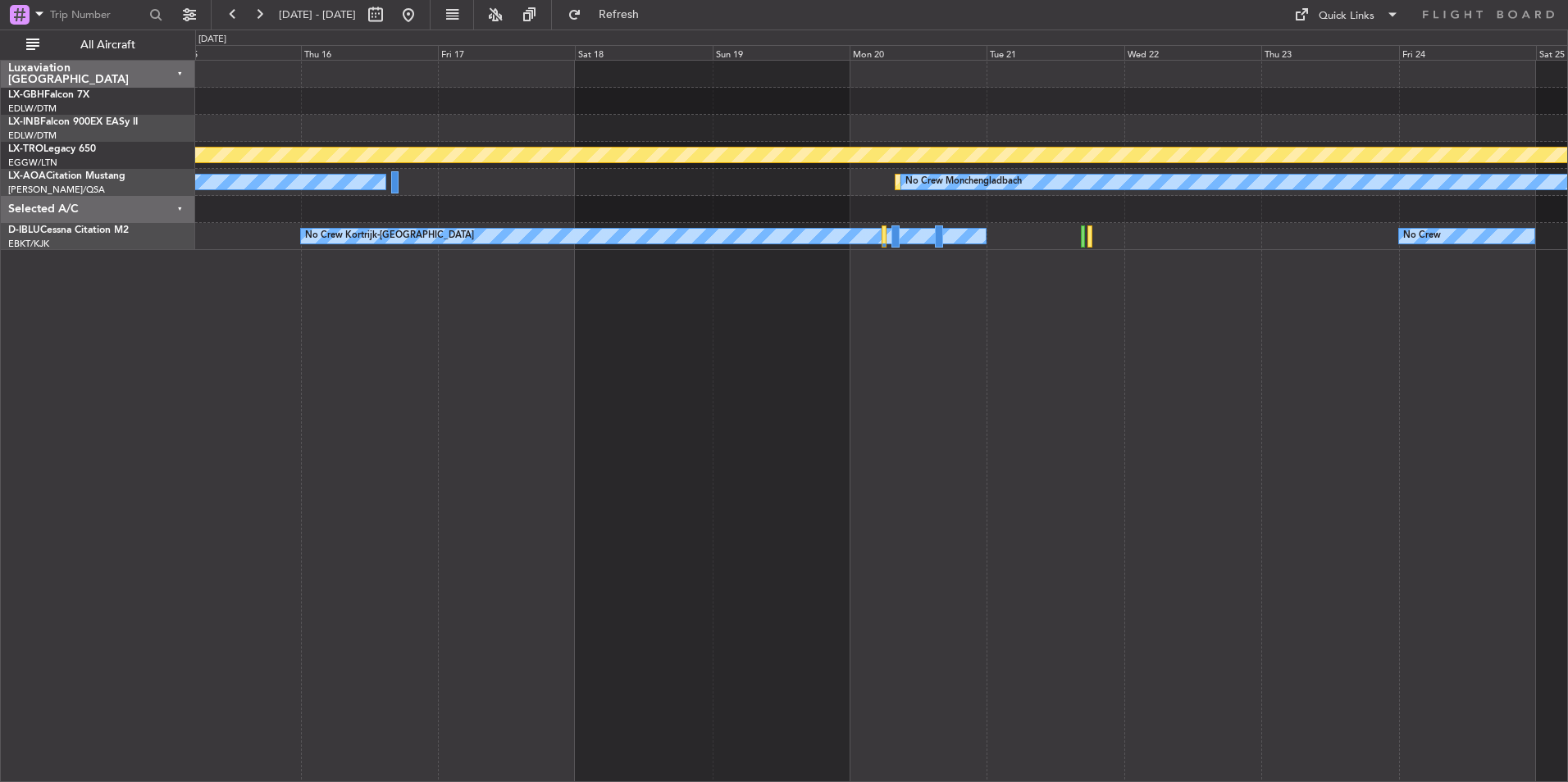
click at [1305, 541] on div "Planned Maint Nurnberg Planned Maint Riga (Riga Intl) Planned Maint Monchenglad…" at bounding box center [881, 421] width 1373 height 723
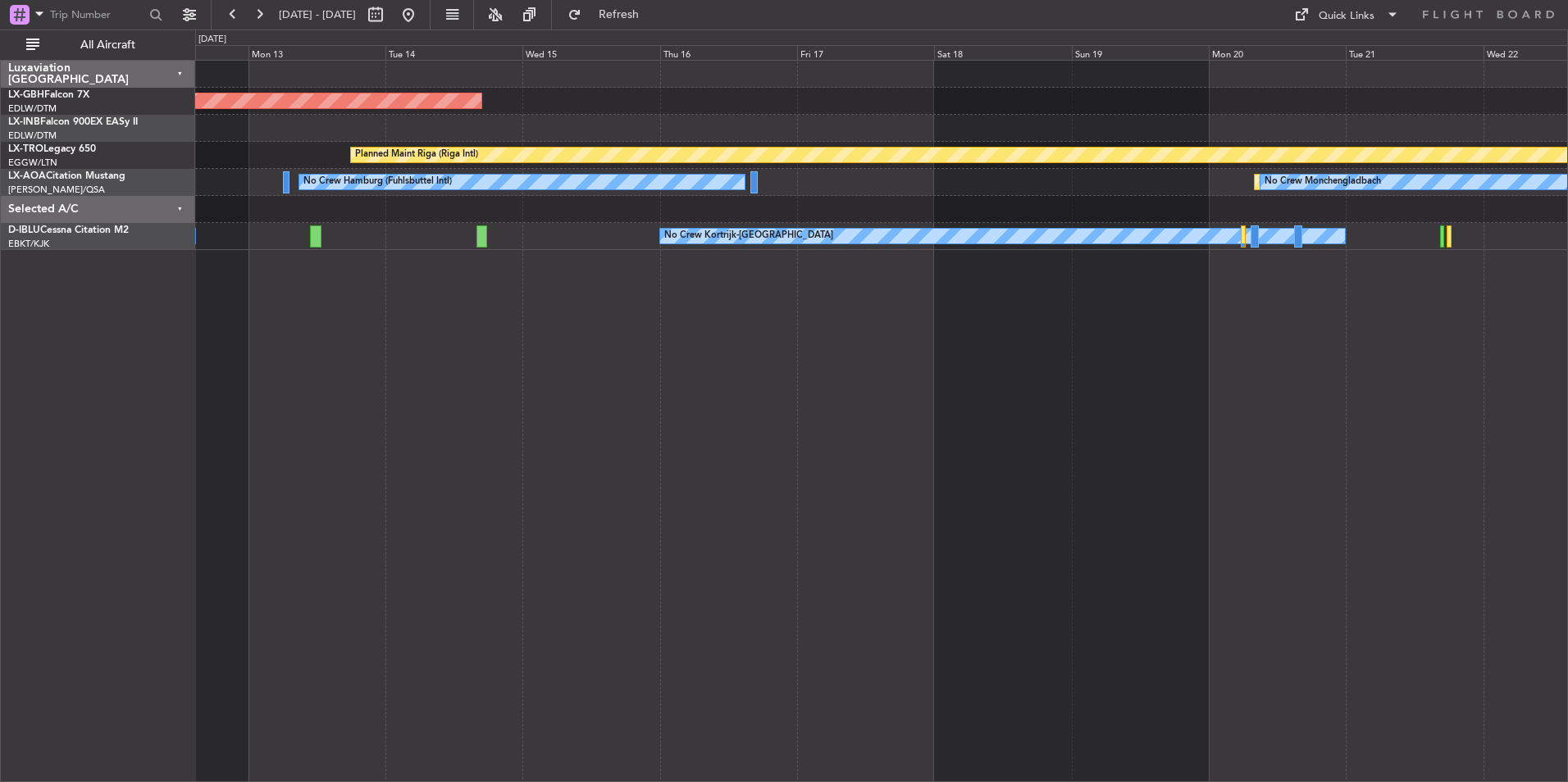
click at [751, 394] on div "Planned Maint Nurnberg Planned Maint Riga (Riga Intl) A/C Unavailable Planned M…" at bounding box center [881, 421] width 1373 height 723
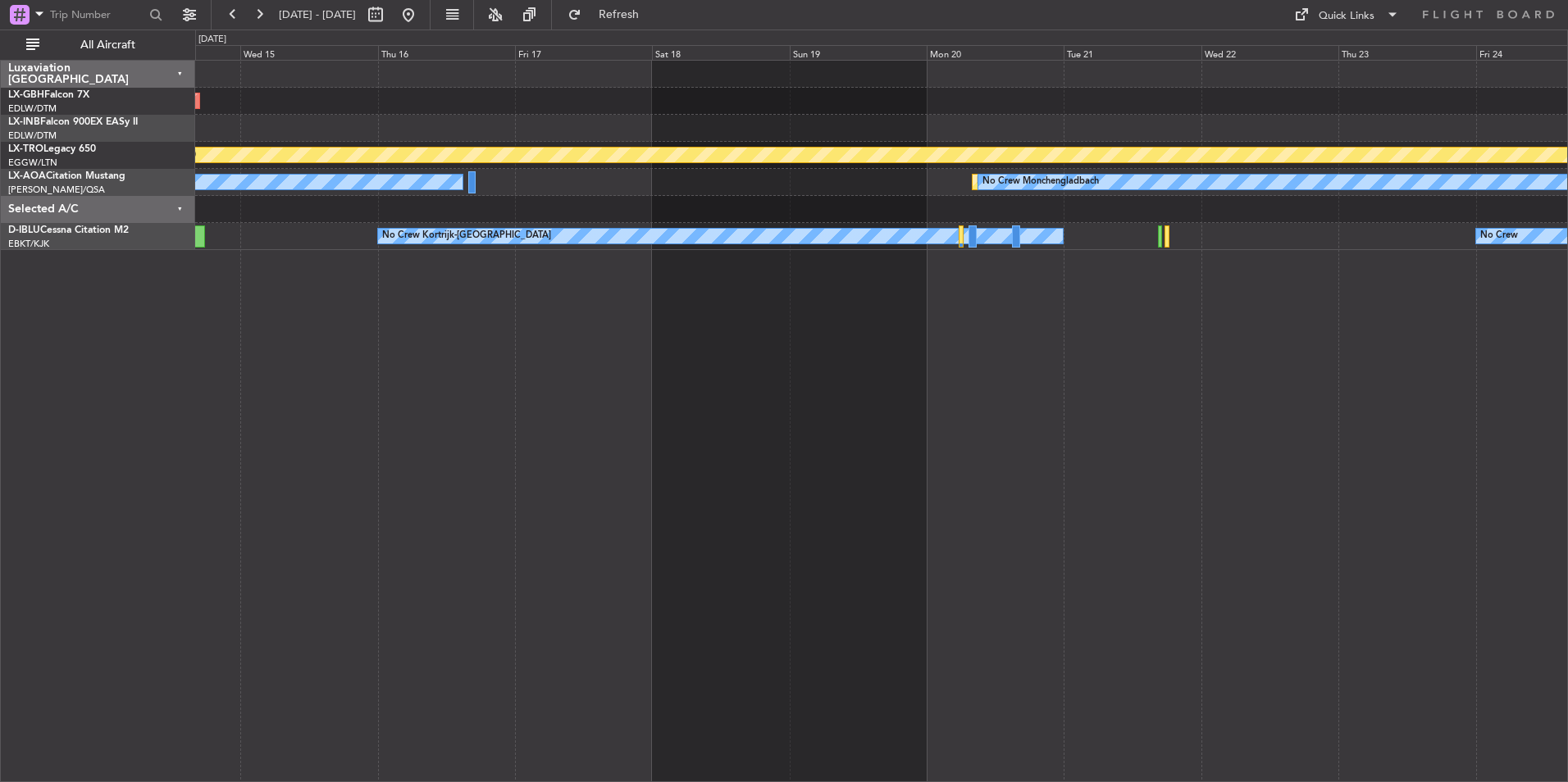
click at [742, 526] on div "Planned Maint Nurnberg Planned Maint Riga (Riga Intl) Planned Maint Monchenglad…" at bounding box center [881, 421] width 1373 height 723
click at [534, 179] on div "Planned Maint Monchengladbach No Crew Monchengladbach No Crew Hamburg (Fuhlsbut…" at bounding box center [881, 183] width 1372 height 27
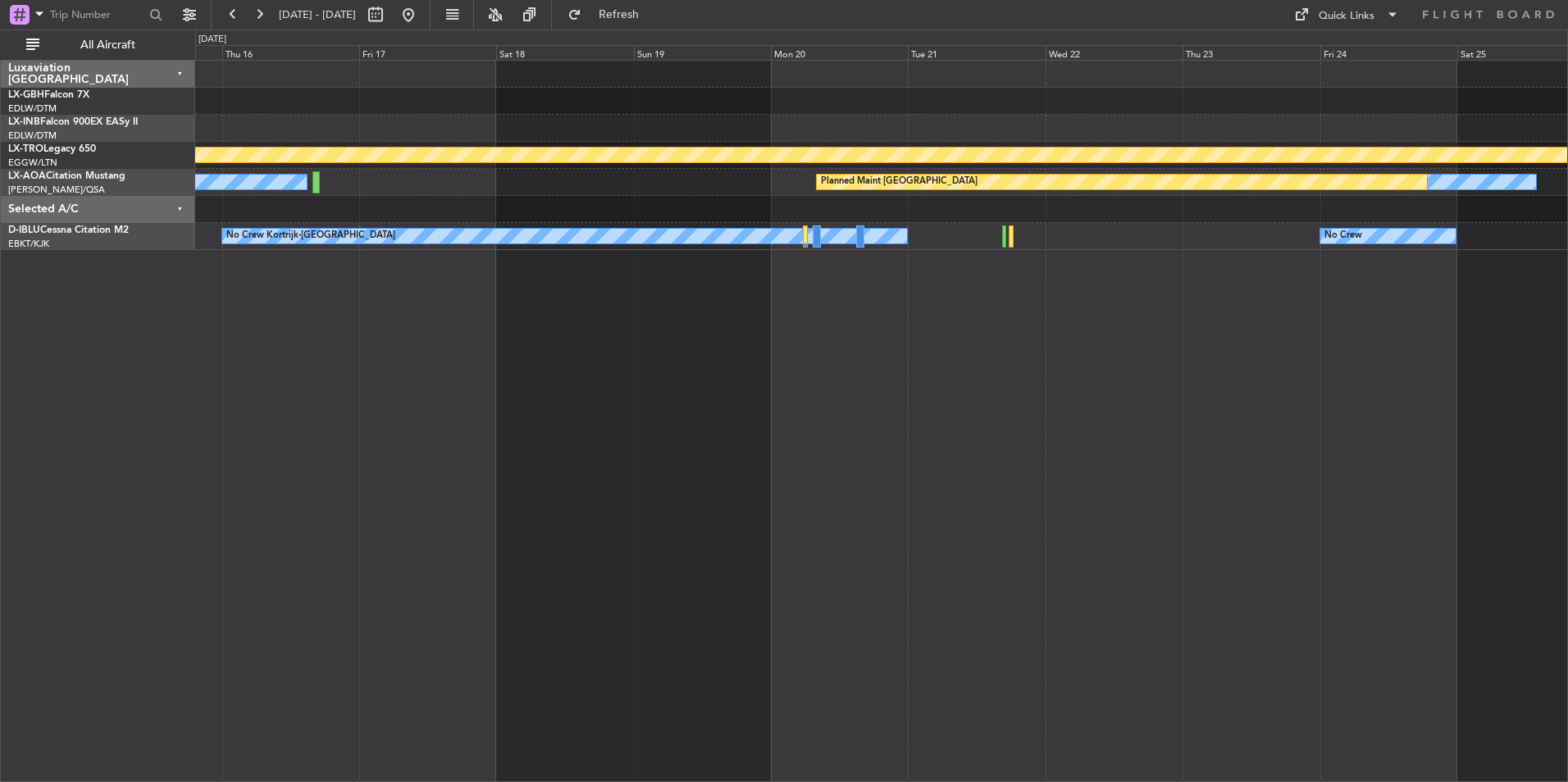
click at [1083, 462] on div "Planned Maint Nurnberg Planned Maint Riga (Riga Intl) No Crew Hamburg (Fuhlsbut…" at bounding box center [881, 421] width 1373 height 723
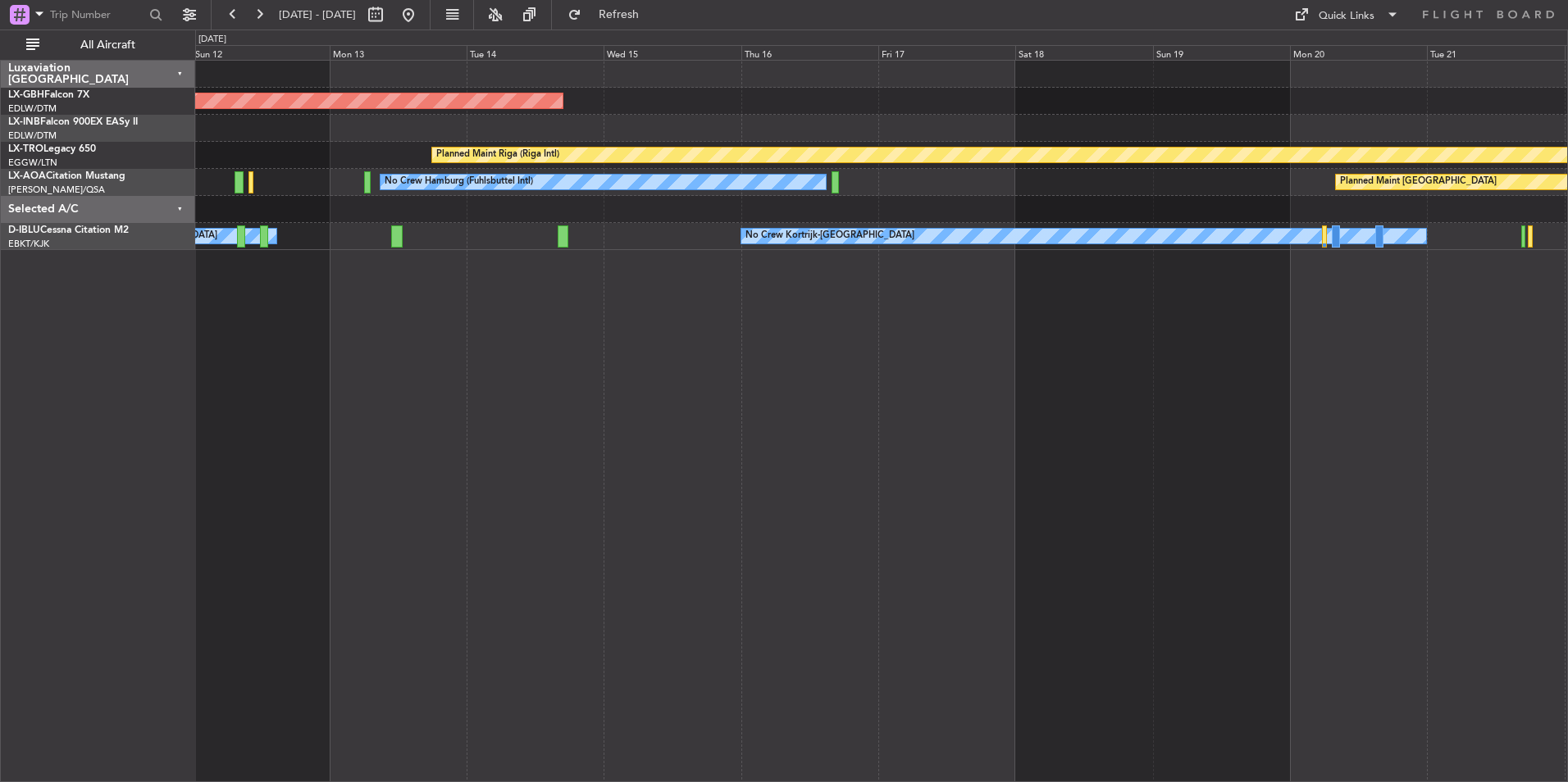
click at [917, 412] on div "Planned Maint Nurnberg Planned Maint Riga (Riga Intl) A/C Unavailable No Crew M…" at bounding box center [881, 421] width 1373 height 723
drag, startPoint x: 669, startPoint y: 20, endPoint x: 824, endPoint y: 64, distance: 161.1
click at [653, 20] on span "Refresh" at bounding box center [619, 15] width 69 height 11
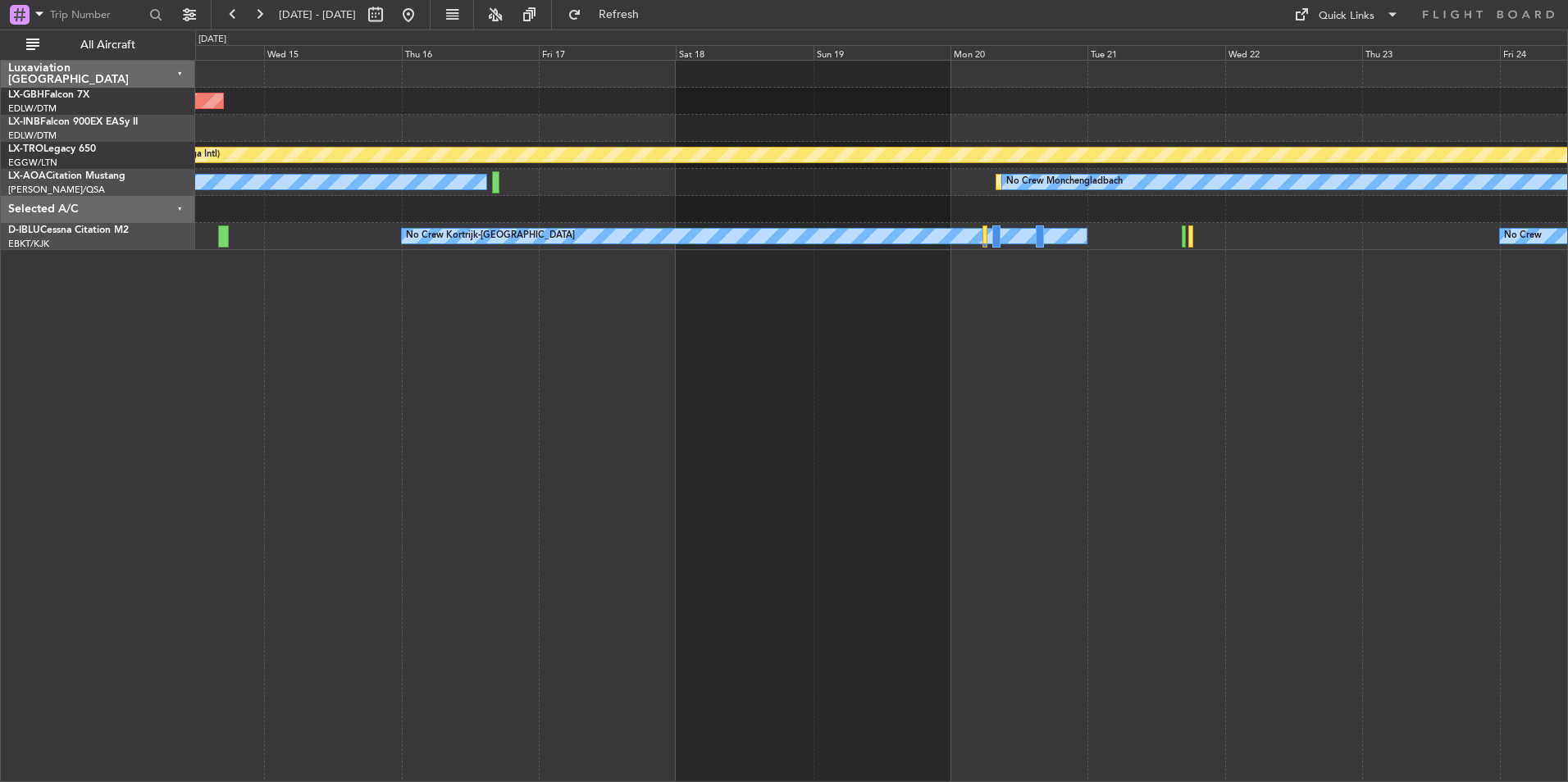
click at [1063, 561] on div "Planned Maint Nurnberg Planned Maint Riga (Riga Intl) Planned Maint Monchenglad…" at bounding box center [881, 421] width 1373 height 723
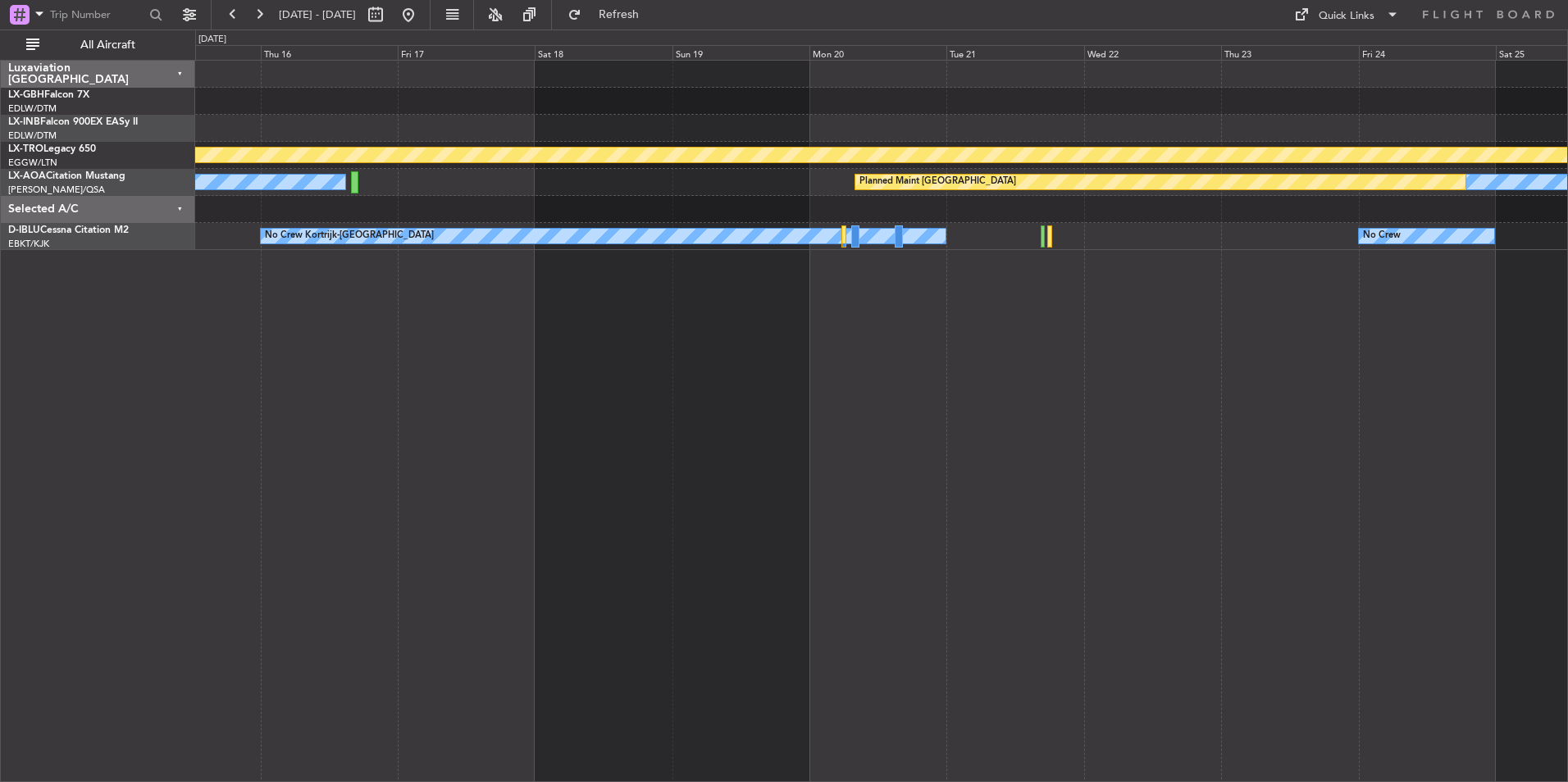
click at [1200, 603] on div "Planned Maint Nurnberg Planned Maint Riga (Riga Intl) No Crew Monchengladbach P…" at bounding box center [881, 421] width 1373 height 723
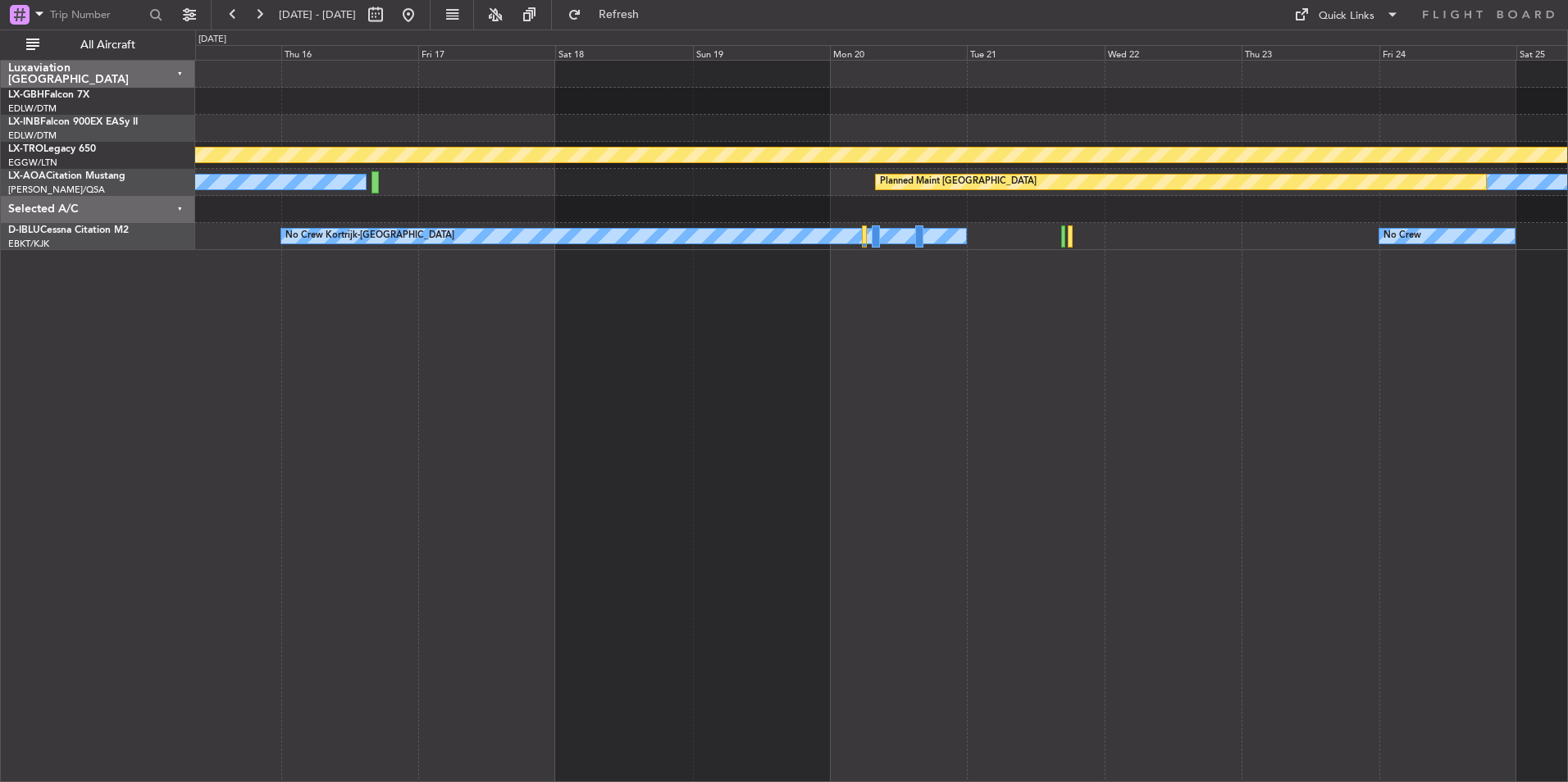
click at [1346, 468] on div "Planned Maint Nurnberg Planned Maint Riga (Riga Intl) No Crew Monchengladbach P…" at bounding box center [881, 421] width 1373 height 723
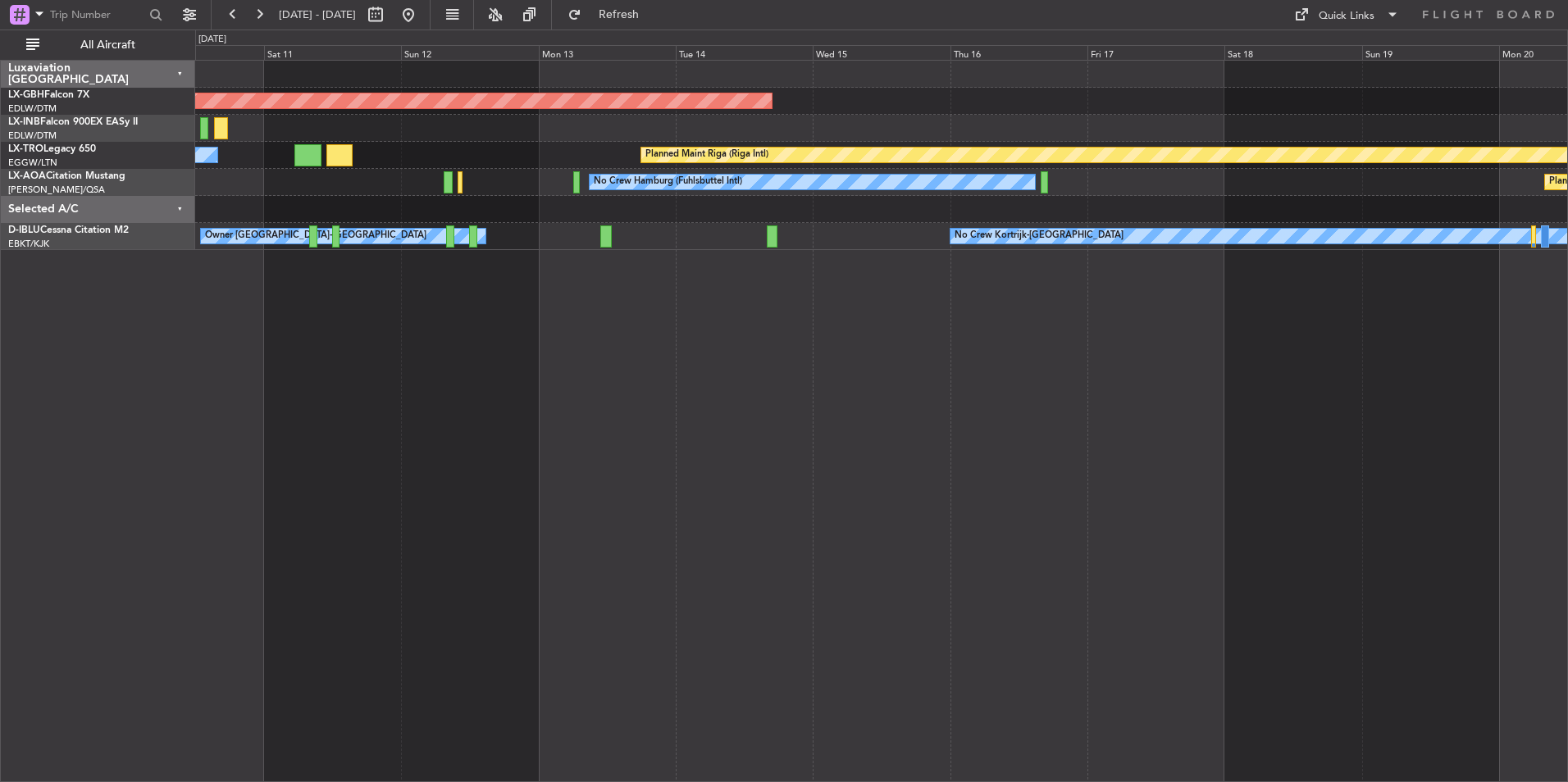
click at [1053, 381] on div "Planned Maint Nurnberg Planned Maint Riga (Riga Intl) A/C Unavailable No Crew M…" at bounding box center [881, 421] width 1373 height 723
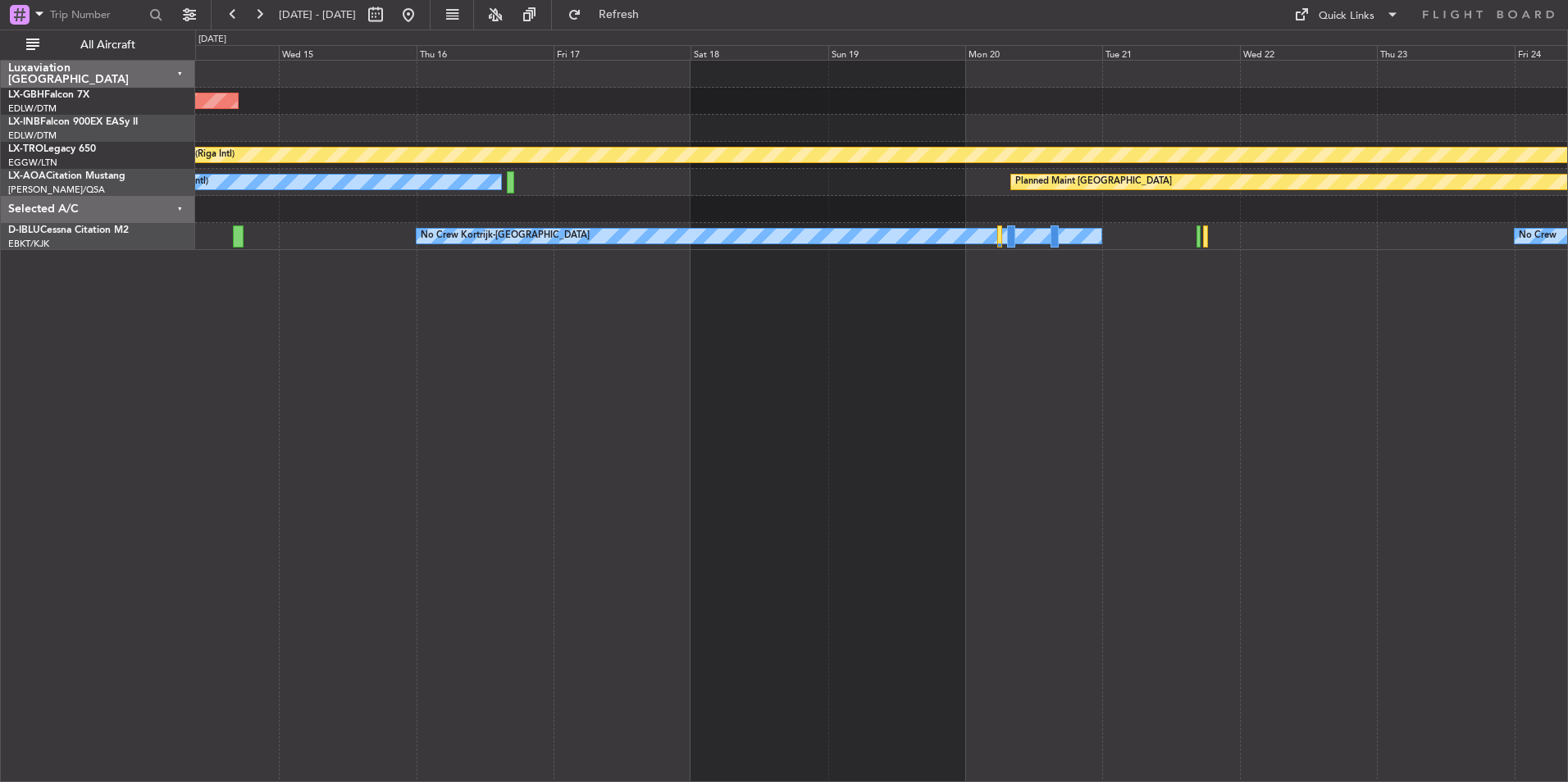
click at [888, 413] on div "Planned Maint Nurnberg Planned Maint Riga (Riga Intl) No Crew Monchengladbach P…" at bounding box center [881, 421] width 1373 height 723
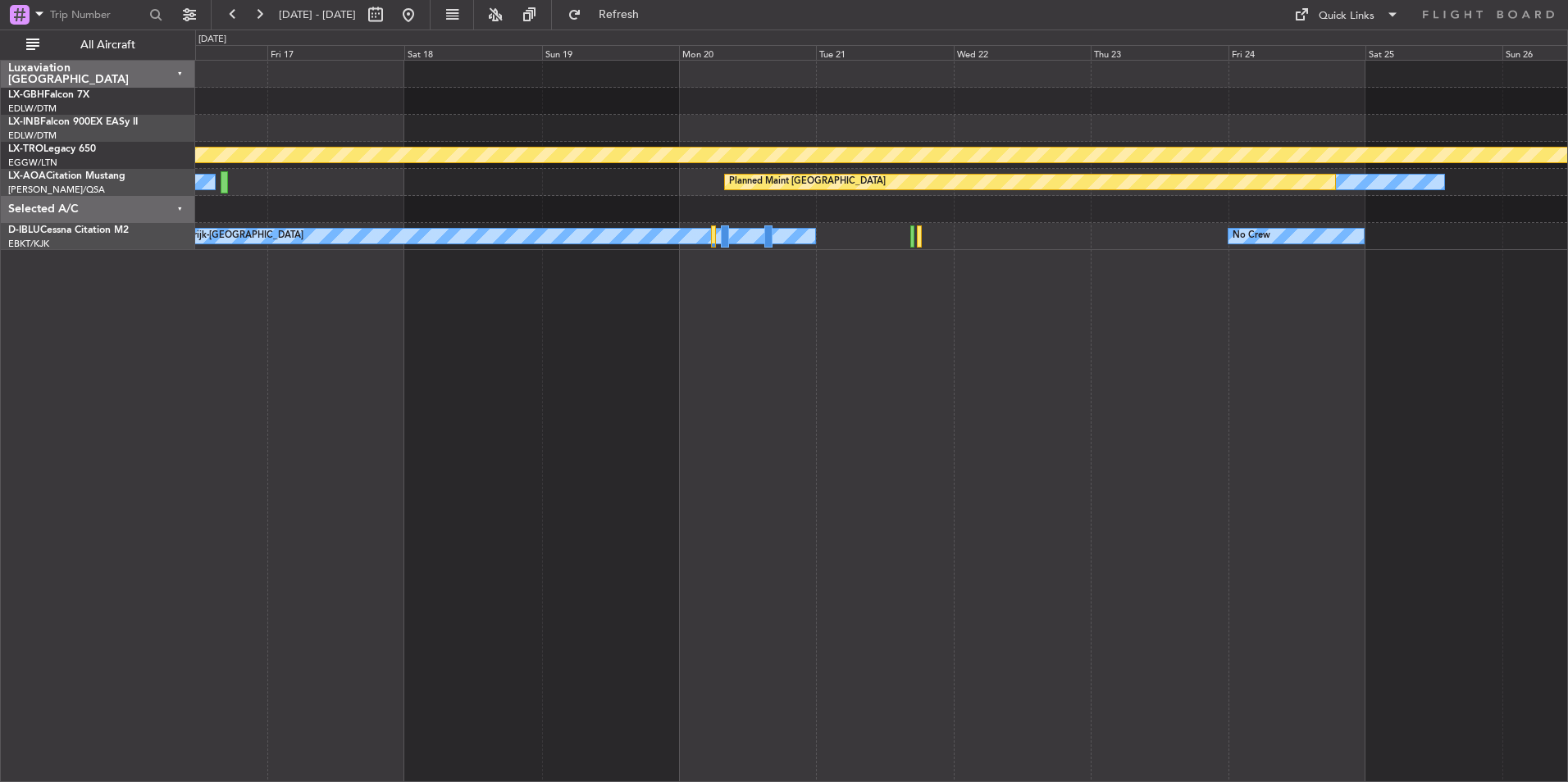
click at [588, 356] on div "Planned Maint Nurnberg Planned Maint Riga (Riga Intl) No Crew Monchengladbach P…" at bounding box center [881, 421] width 1373 height 723
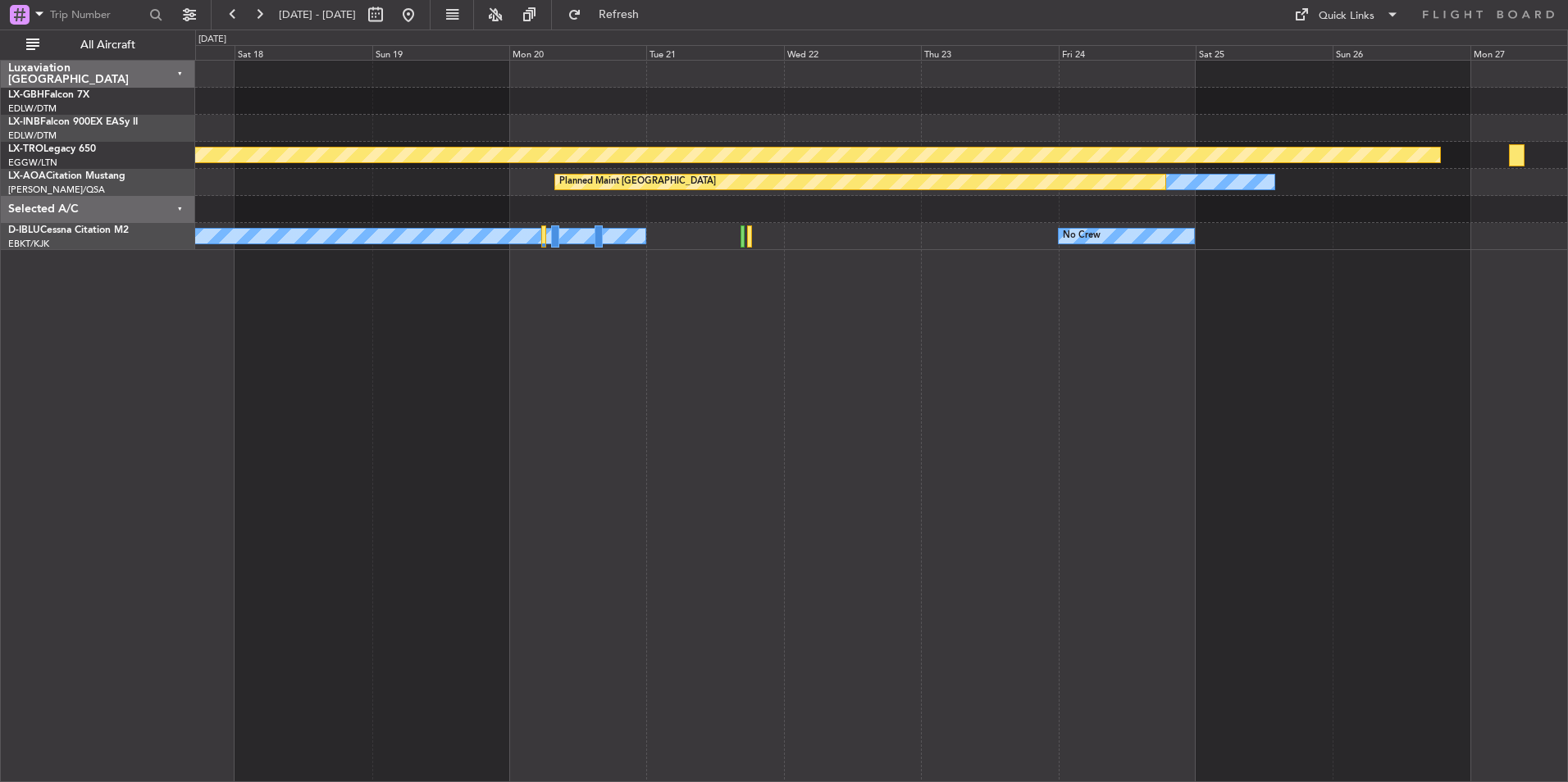
click at [948, 415] on div "Planned Maint Riga (Riga Intl) No Crew Monchengladbach Planned Maint Monchengla…" at bounding box center [881, 421] width 1373 height 723
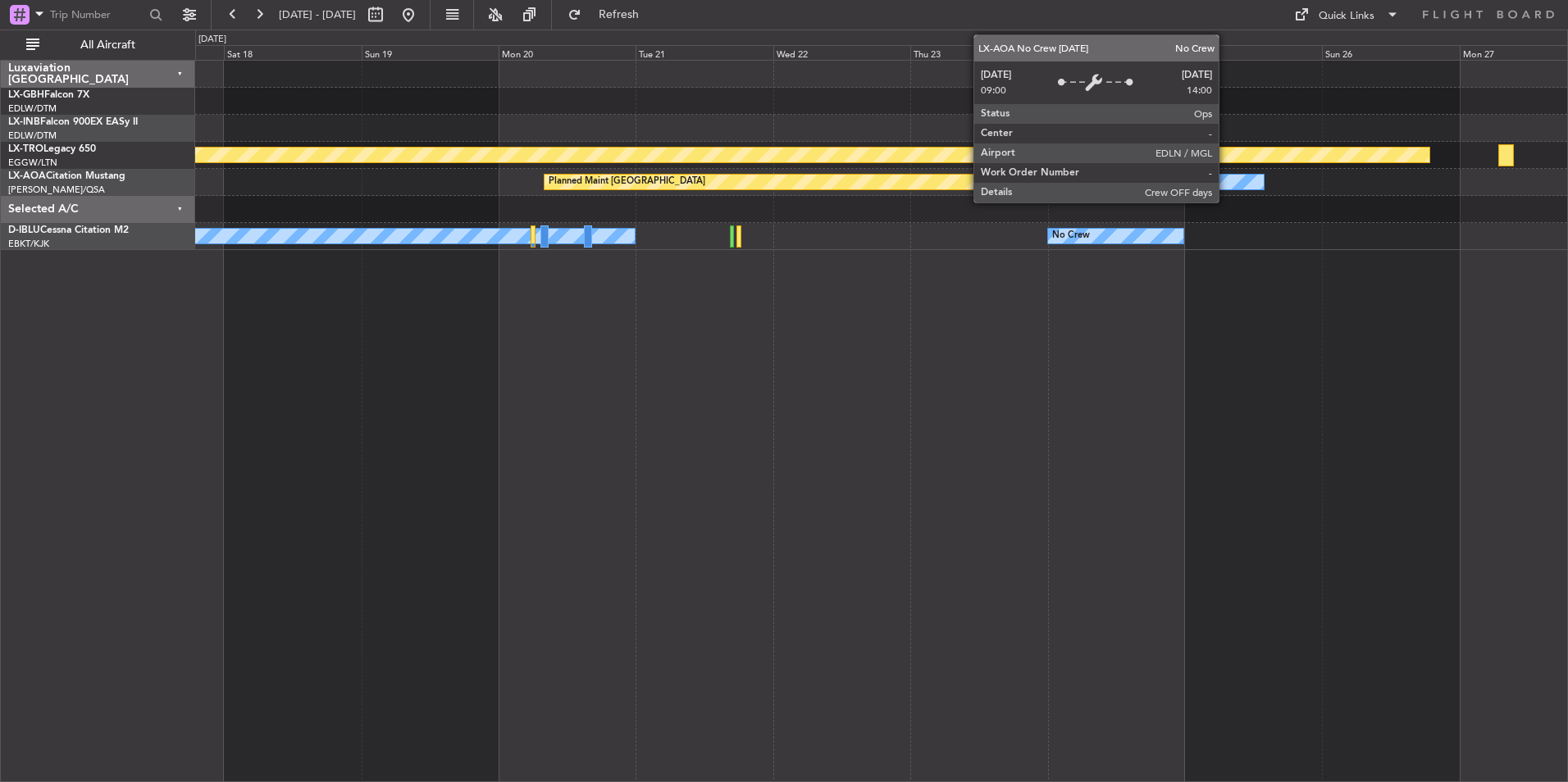
click at [1226, 182] on div "No Crew Monchengladbach" at bounding box center [907, 181] width 714 height 15
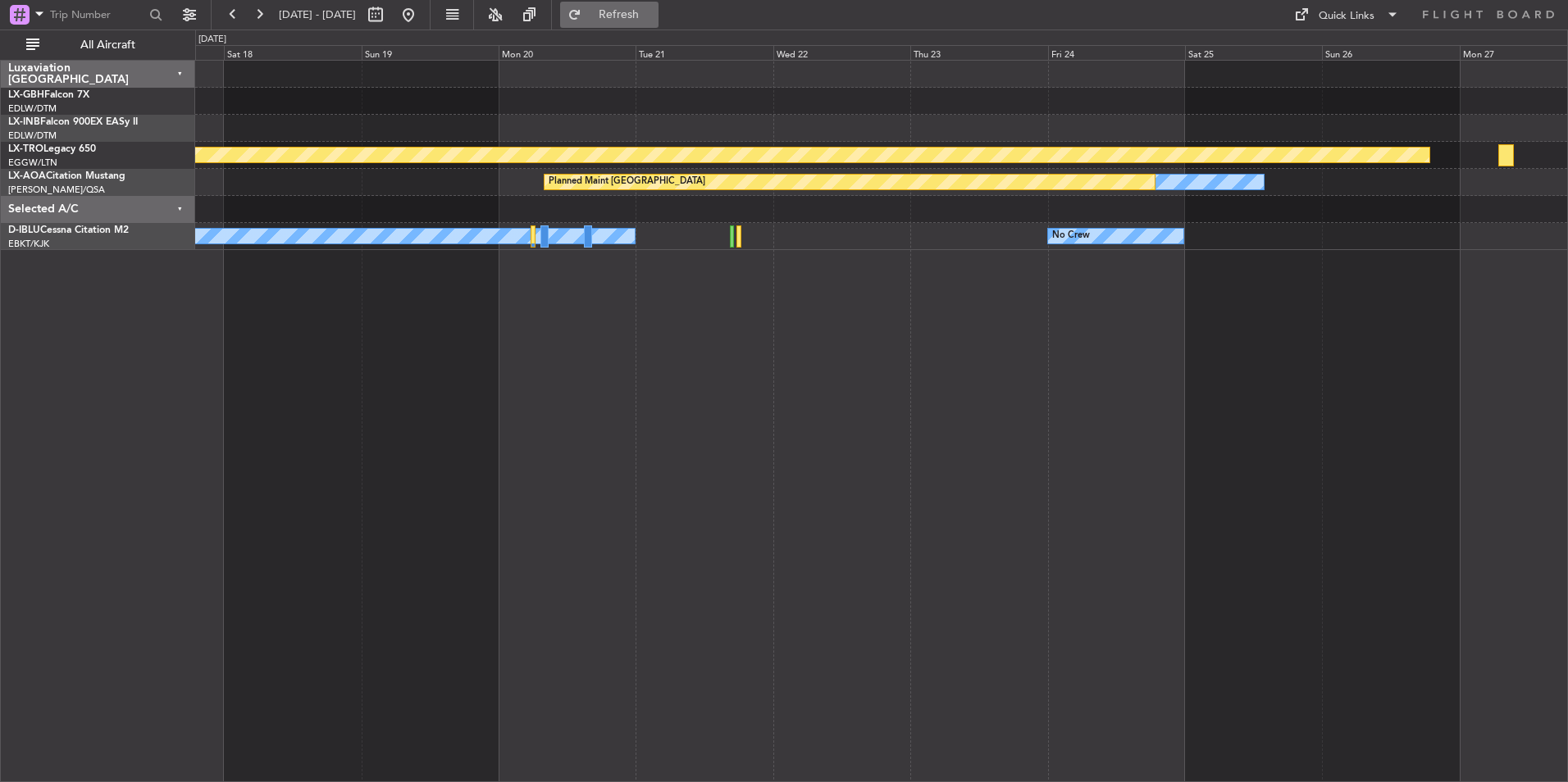
click at [647, 15] on span "Refresh" at bounding box center [619, 15] width 69 height 11
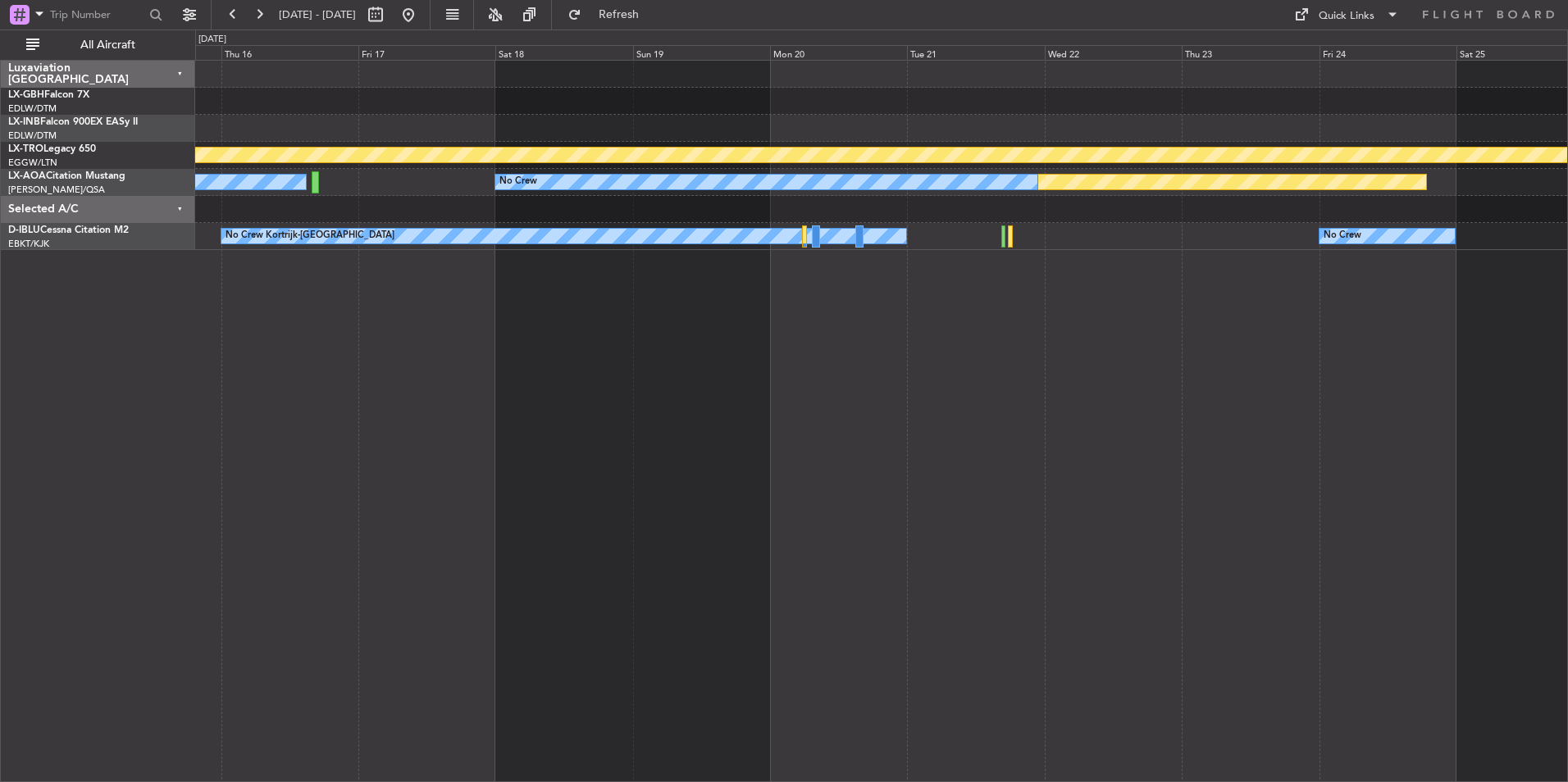
click at [999, 471] on div "Planned Maint Nurnberg Planned Maint Riga (Riga Intl) Planned Maint Monchenglad…" at bounding box center [881, 421] width 1373 height 723
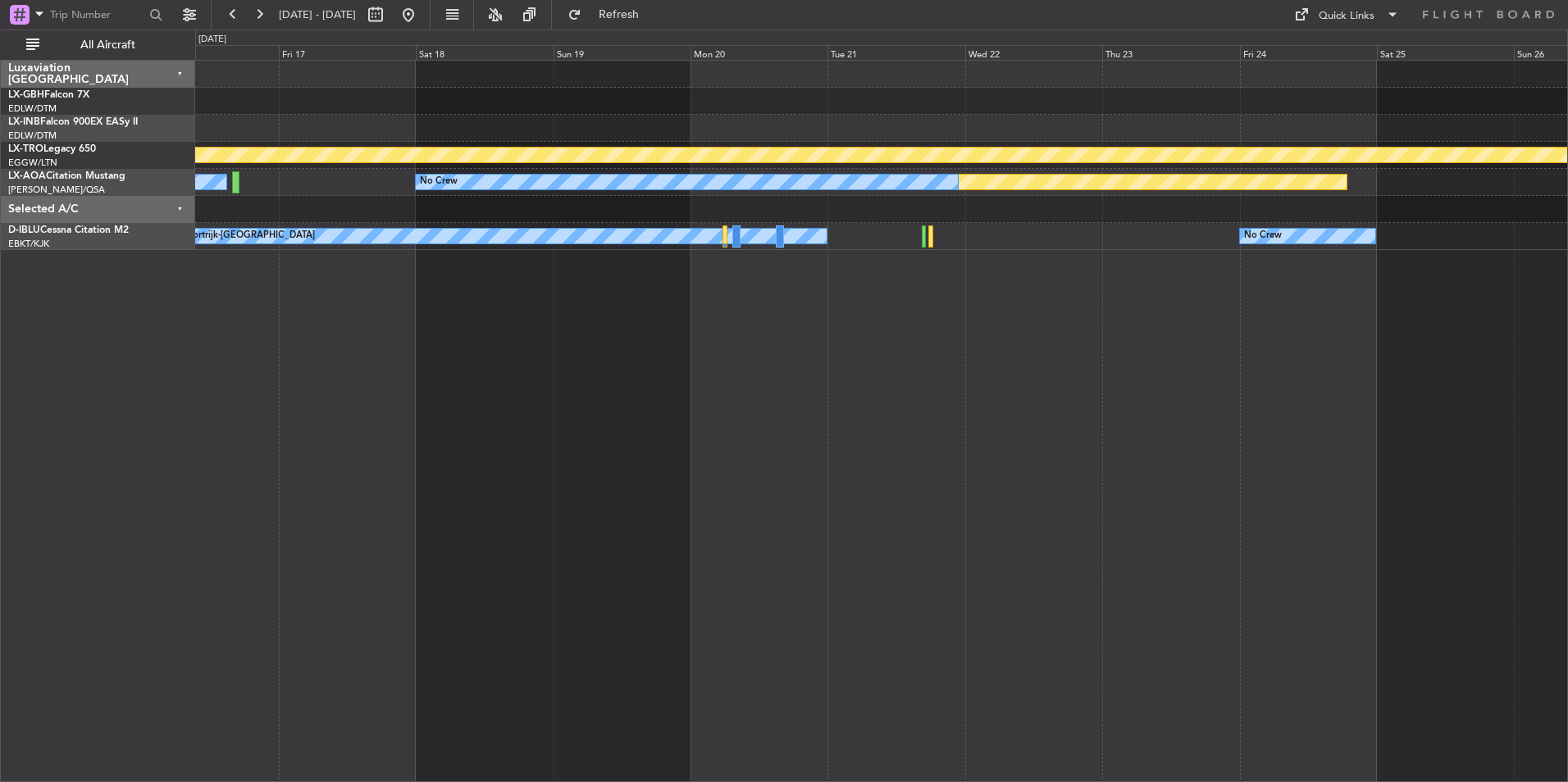
click at [1333, 433] on div "Planned Maint Nurnberg Planned Maint Riga (Riga Intl) Planned Maint Monchenglad…" at bounding box center [881, 421] width 1373 height 723
click at [653, 11] on span "Refresh" at bounding box center [619, 15] width 69 height 11
